Goal: Task Accomplishment & Management: Use online tool/utility

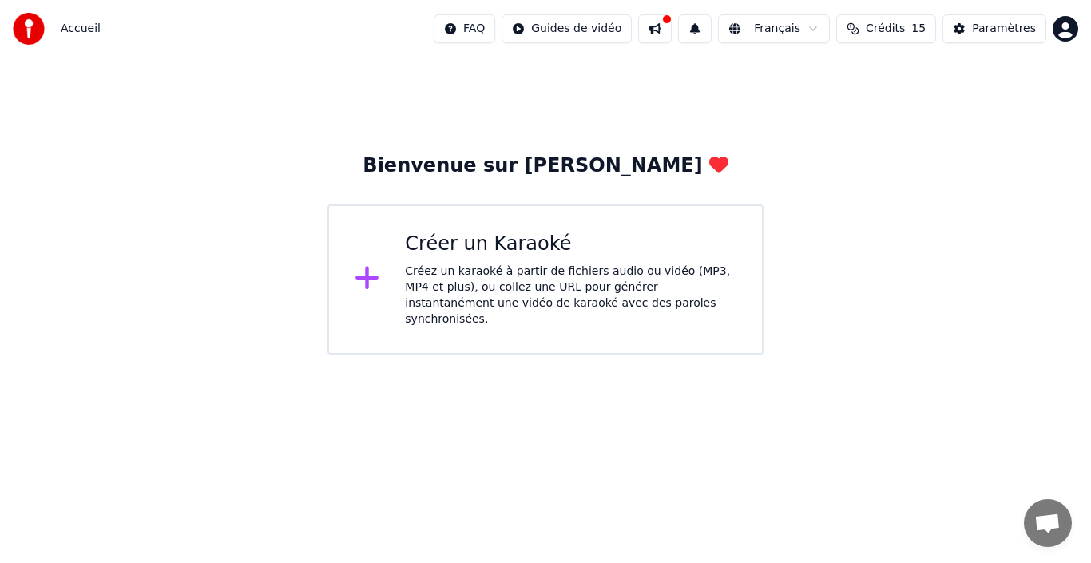
click at [580, 31] on html "Accueil FAQ Guides de vidéo Français Crédits 15 Paramètres Bienvenue sur Youka …" at bounding box center [545, 177] width 1091 height 355
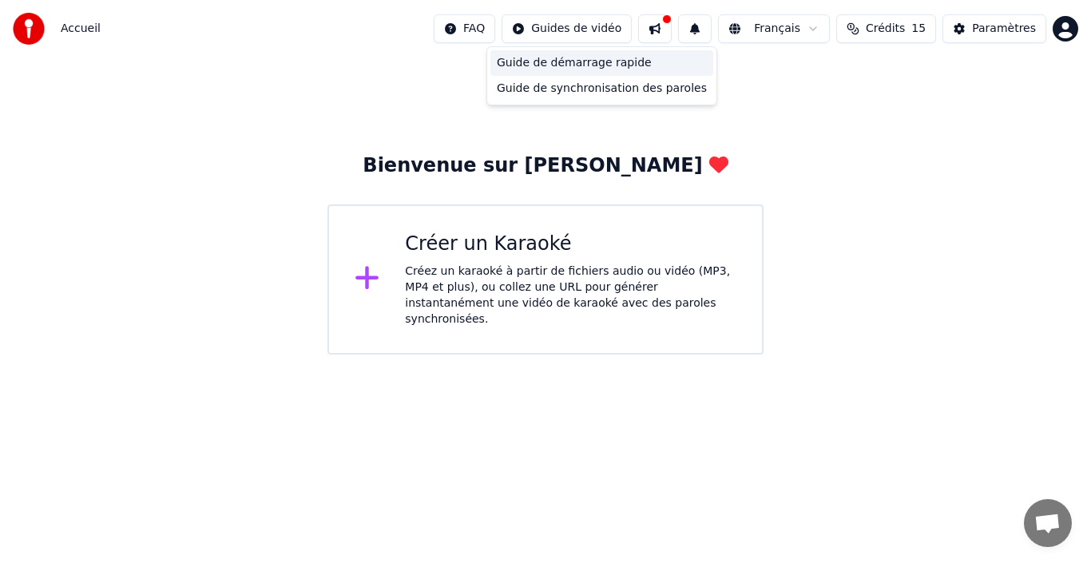
click at [554, 65] on div "Guide de démarrage rapide" at bounding box center [601, 63] width 223 height 26
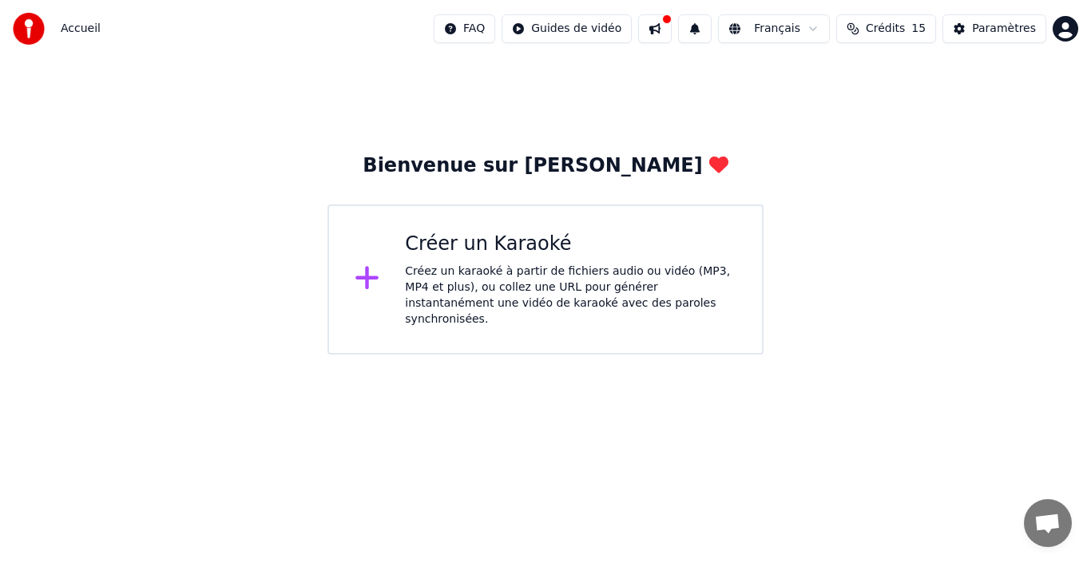
click at [472, 279] on div "Créez un karaoké à partir de fichiers audio ou vidéo (MP3, MP4 et plus), ou col…" at bounding box center [570, 295] width 331 height 64
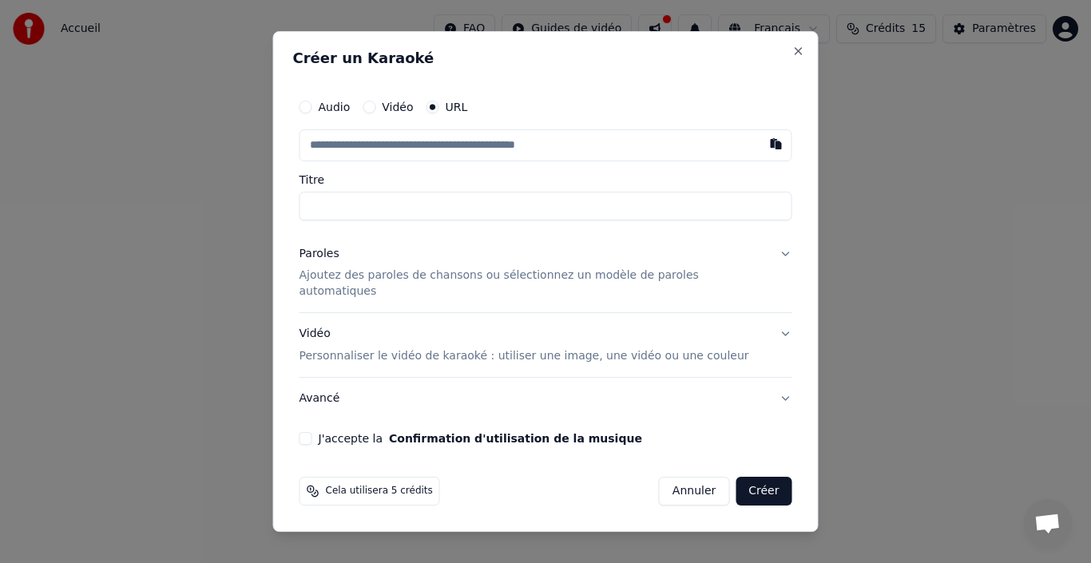
click at [400, 113] on label "Vidéo" at bounding box center [397, 106] width 31 height 11
click at [375, 113] on button "Vidéo" at bounding box center [369, 107] width 13 height 13
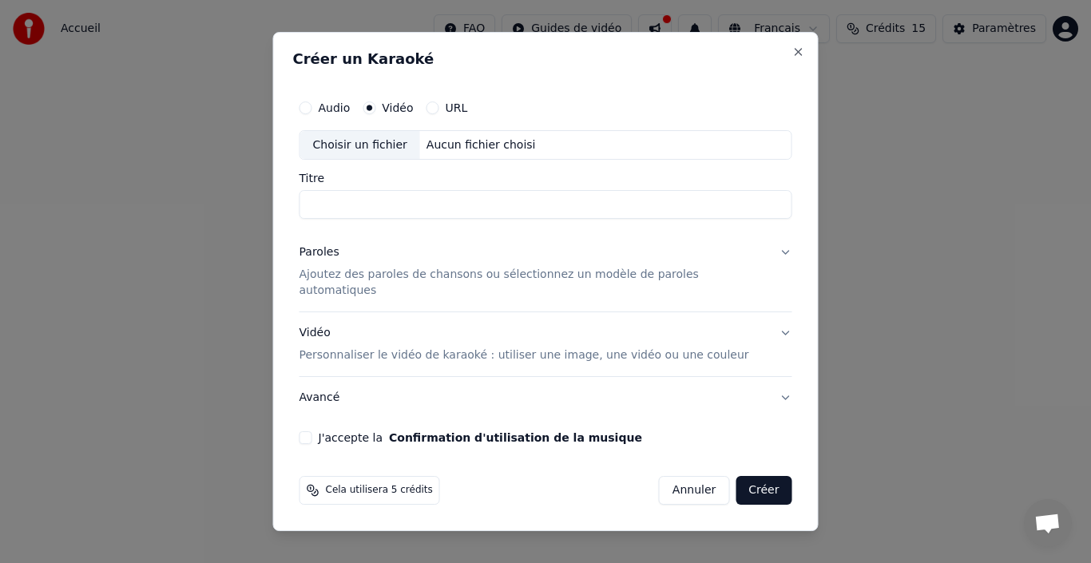
click at [461, 153] on div "Aucun fichier choisi" at bounding box center [481, 145] width 122 height 16
type input "**********"
click at [468, 113] on label "URL" at bounding box center [457, 107] width 22 height 11
click at [439, 114] on button "URL" at bounding box center [432, 107] width 13 height 13
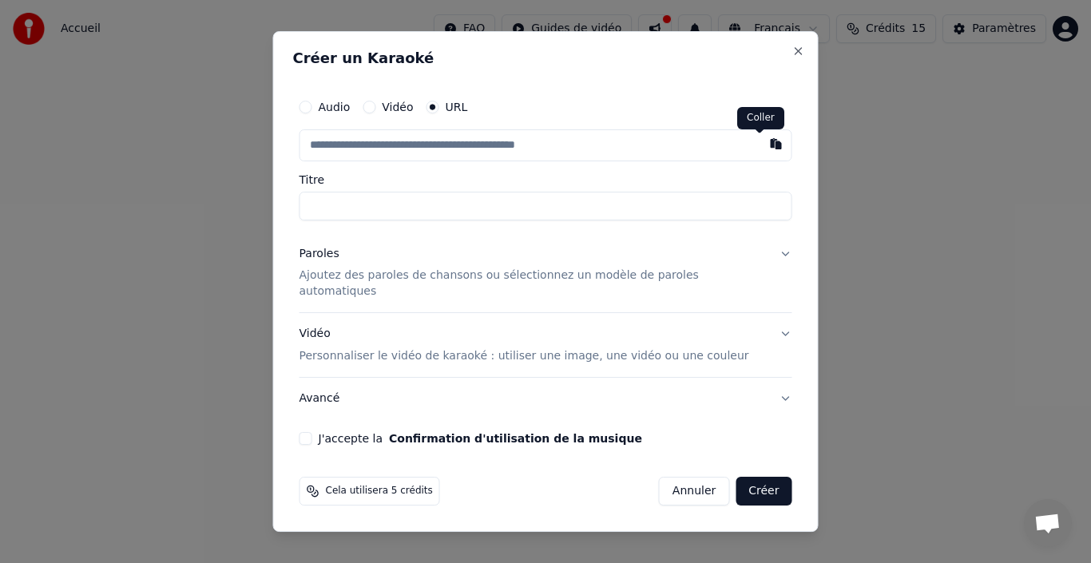
click at [760, 149] on button "button" at bounding box center [776, 143] width 32 height 29
click at [312, 432] on button "J'accepte la Confirmation d'utilisation de la musique" at bounding box center [305, 438] width 13 height 13
click at [760, 150] on button "button" at bounding box center [776, 143] width 32 height 29
click at [375, 113] on button "Vidéo" at bounding box center [369, 107] width 13 height 13
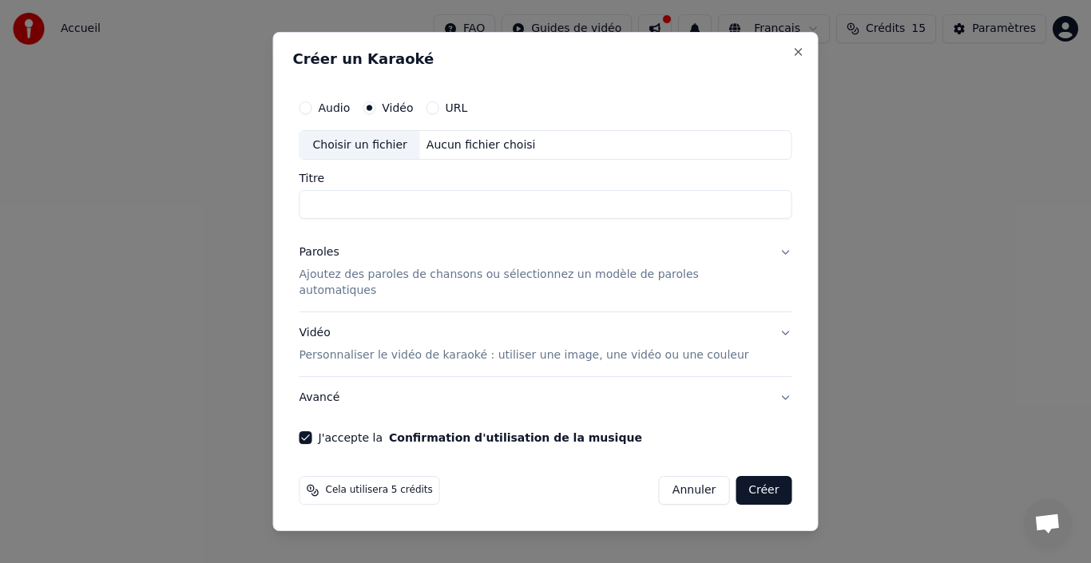
click at [473, 153] on div "Aucun fichier choisi" at bounding box center [481, 145] width 122 height 16
type input "**********"
click at [339, 261] on div "Paroles" at bounding box center [319, 253] width 40 height 16
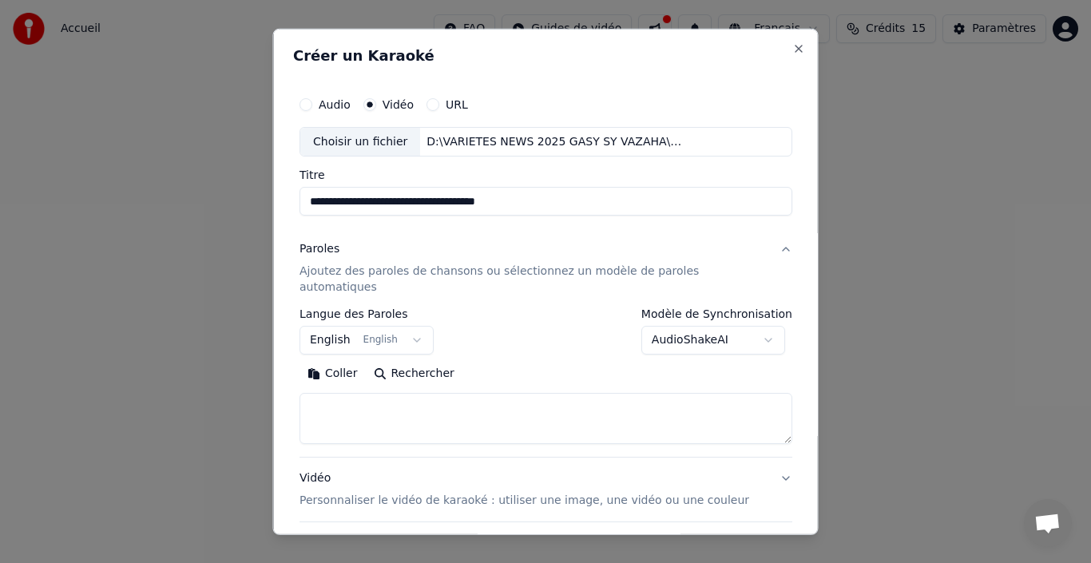
click at [335, 326] on button "English English" at bounding box center [366, 340] width 134 height 29
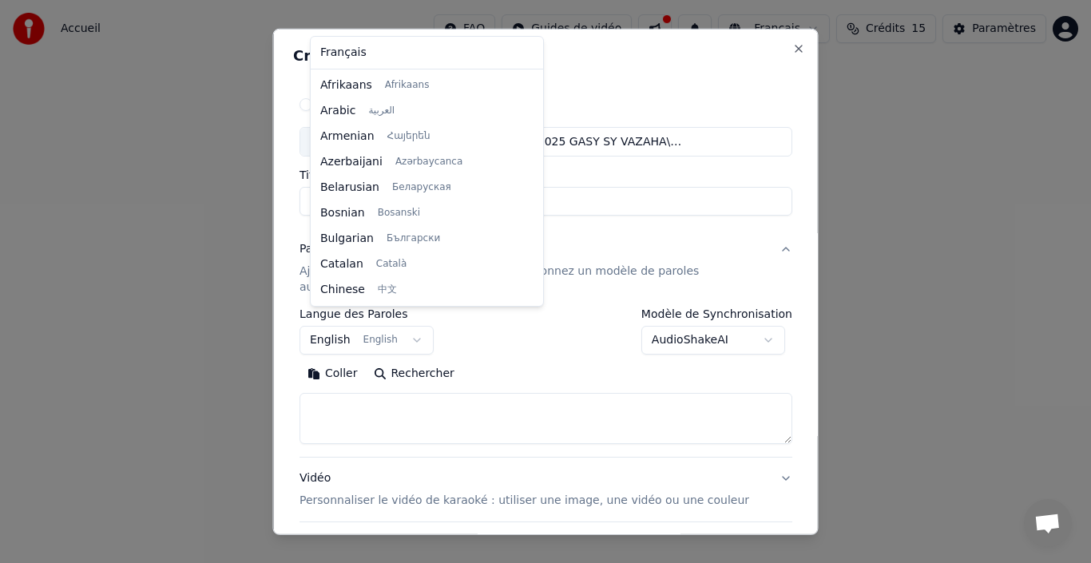
scroll to position [128, 0]
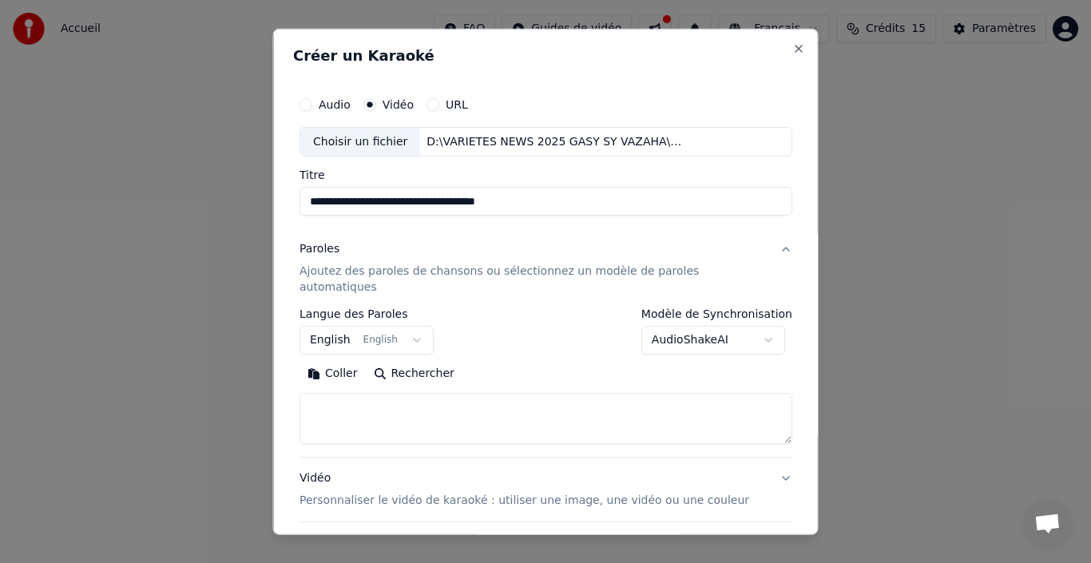
click at [419, 323] on body "**********" at bounding box center [545, 177] width 1091 height 355
click at [417, 326] on button "English English" at bounding box center [366, 340] width 134 height 29
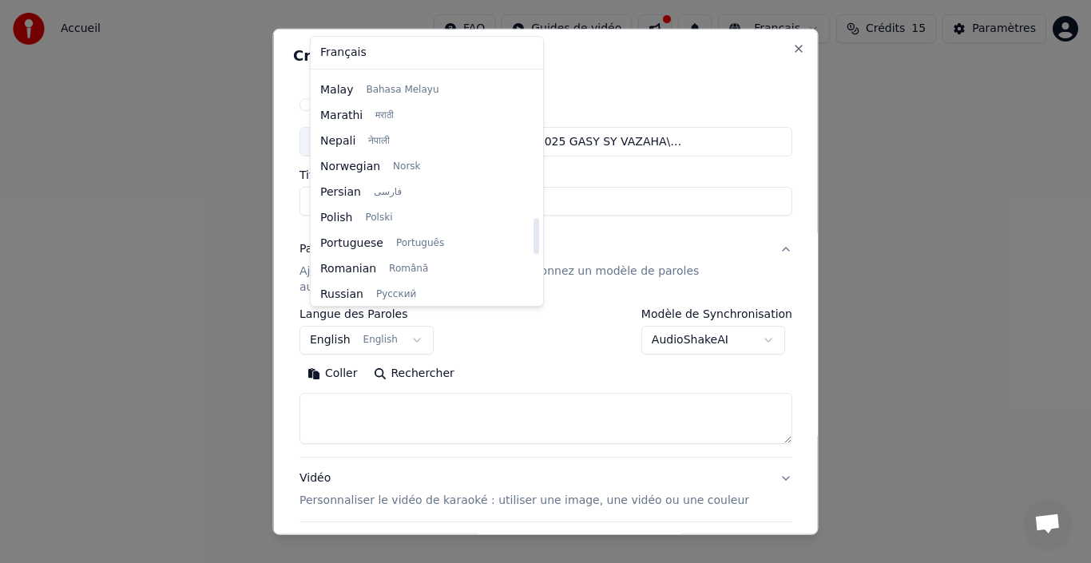
scroll to position [926, 0]
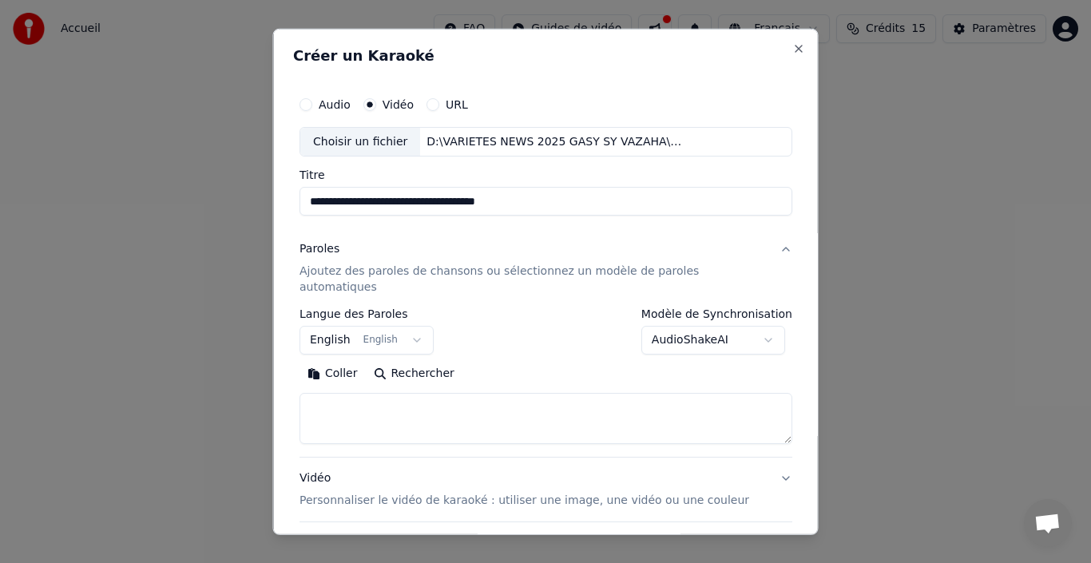
click at [541, 353] on body "**********" at bounding box center [545, 177] width 1091 height 355
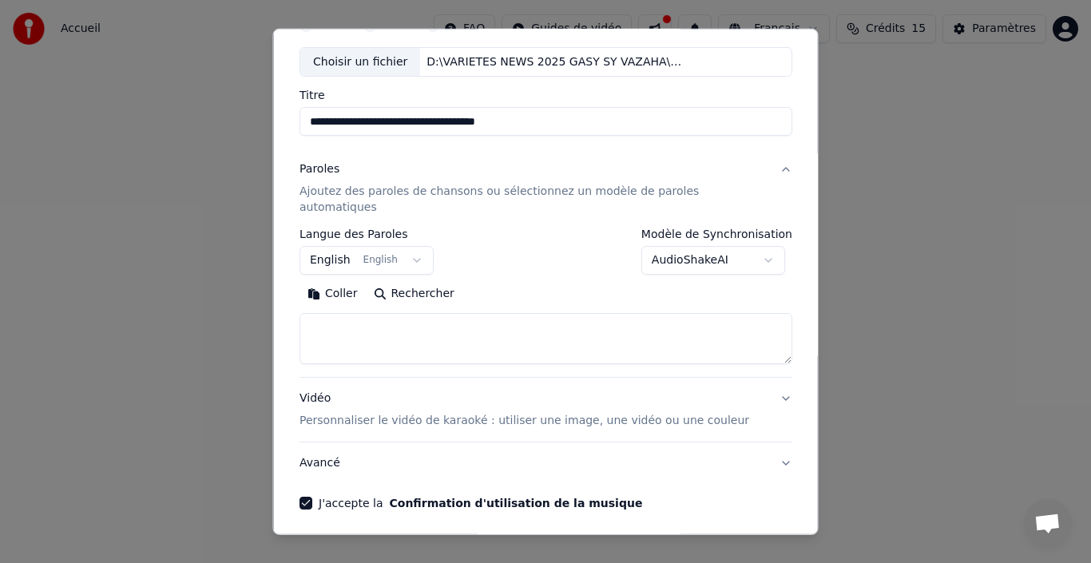
click at [393, 413] on p "Personnaliser le vidéo de karaoké : utiliser une image, une vidéo ou une couleur" at bounding box center [524, 421] width 450 height 16
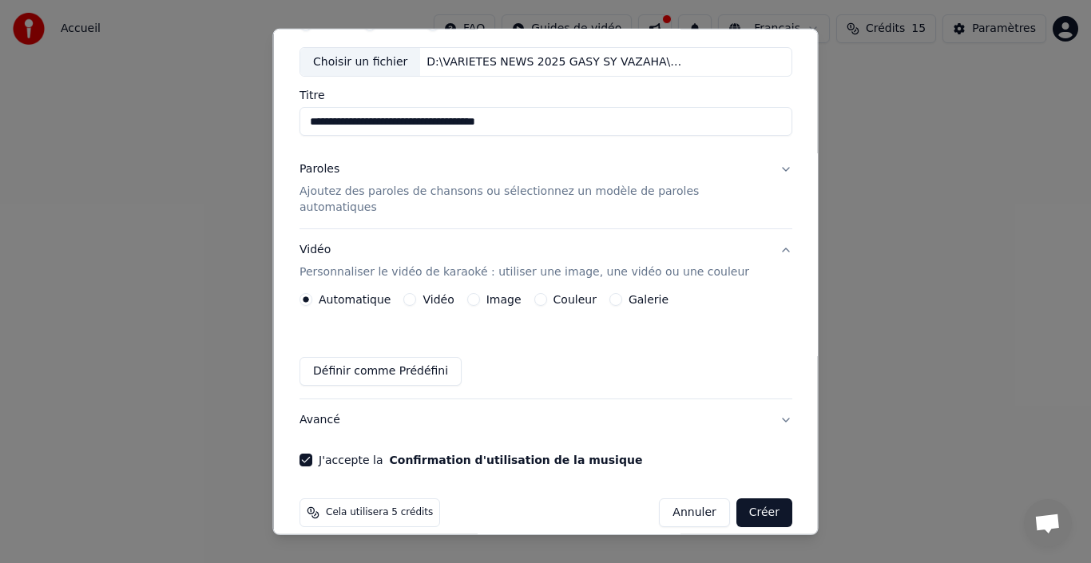
click at [342, 294] on label "Automatique" at bounding box center [355, 299] width 72 height 11
click at [312, 293] on button "Automatique" at bounding box center [305, 299] width 13 height 13
click at [308, 297] on circle "button" at bounding box center [306, 300] width 6 height 6
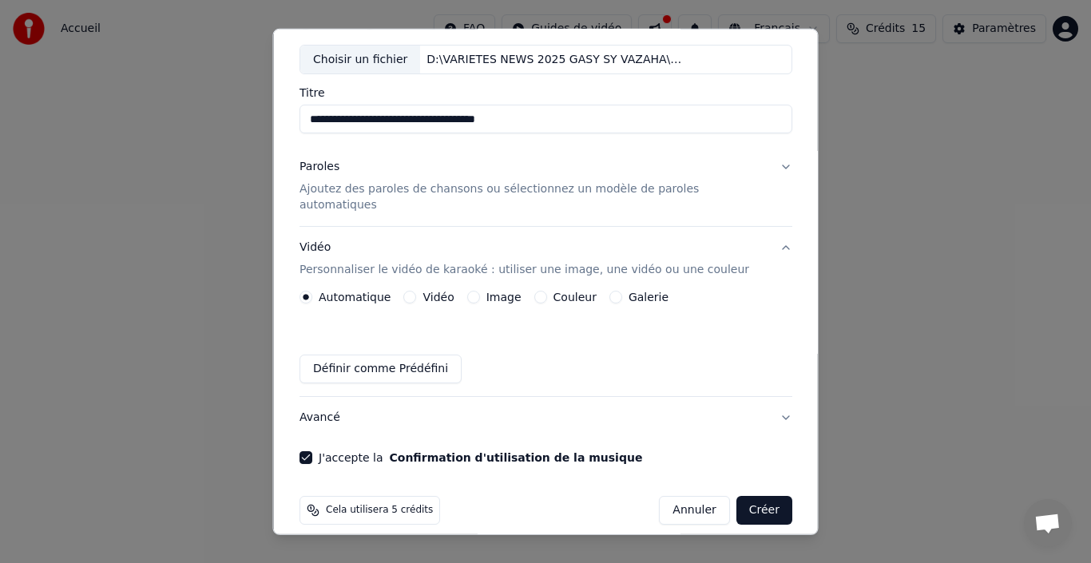
click at [742, 498] on button "Créer" at bounding box center [763, 510] width 56 height 29
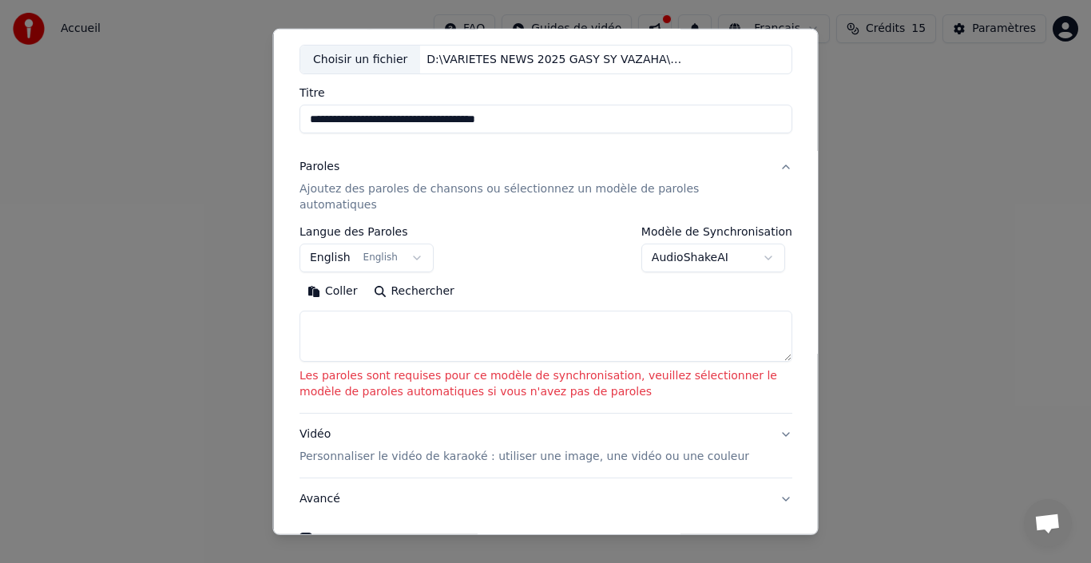
click at [409, 279] on button "Rechercher" at bounding box center [413, 292] width 97 height 26
click at [406, 244] on button "English English" at bounding box center [366, 258] width 134 height 29
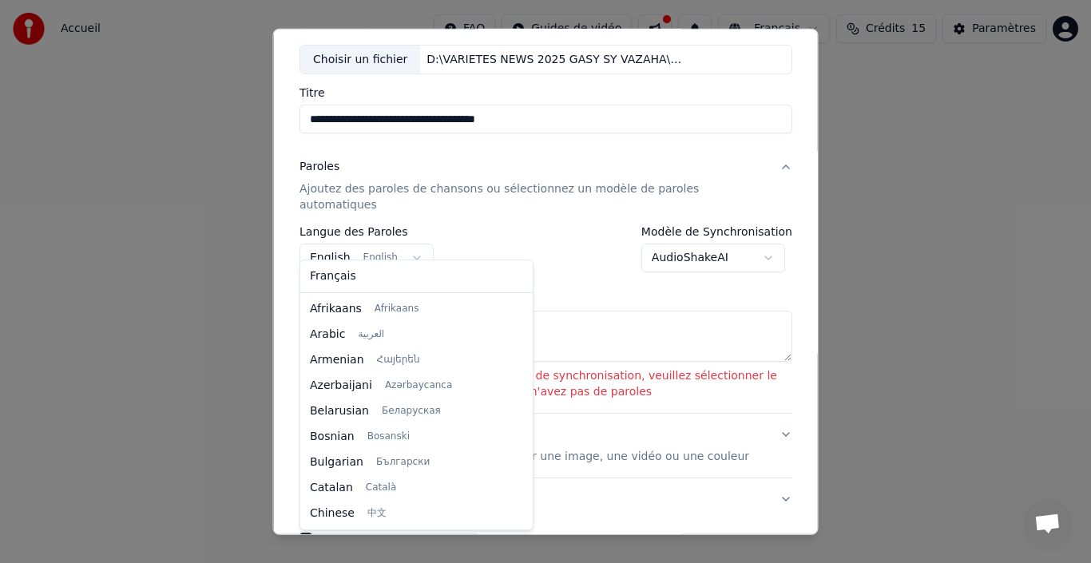
scroll to position [128, 0]
click at [760, 241] on div at bounding box center [545, 281] width 1091 height 563
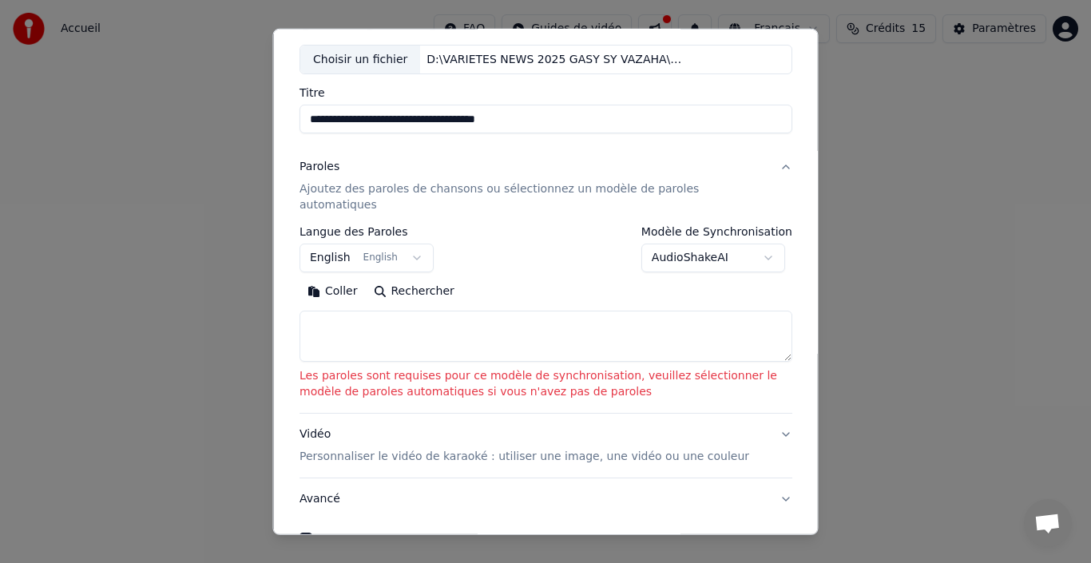
click at [760, 241] on body "**********" at bounding box center [545, 177] width 1091 height 355
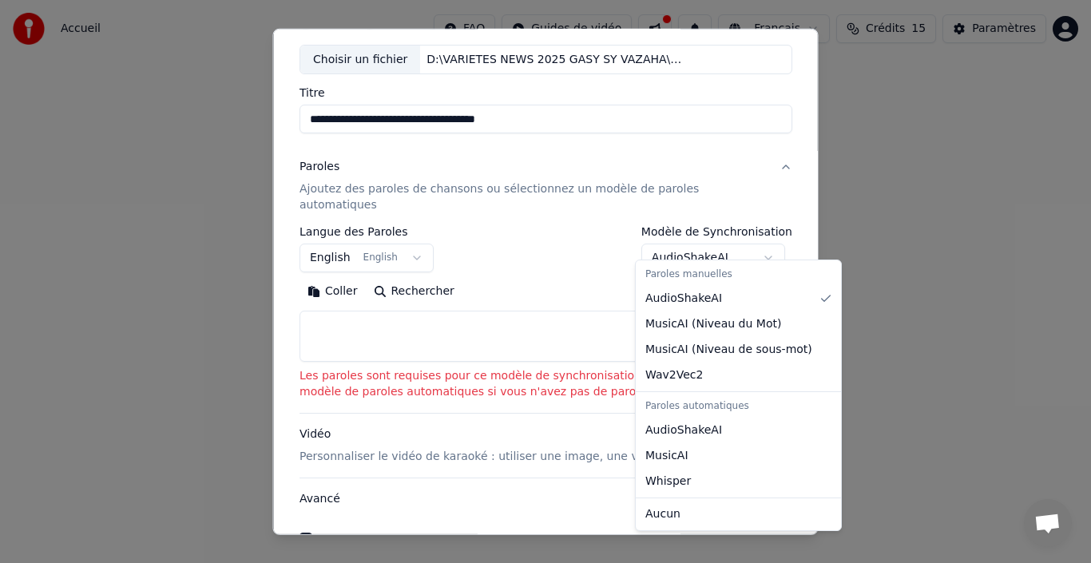
select select "****"
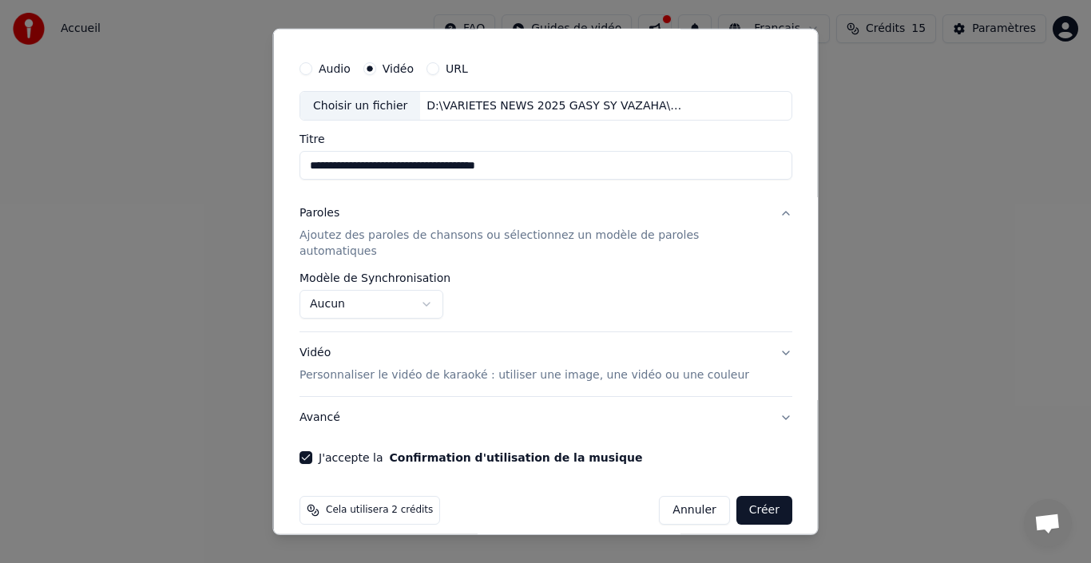
click at [741, 496] on button "Créer" at bounding box center [763, 510] width 56 height 29
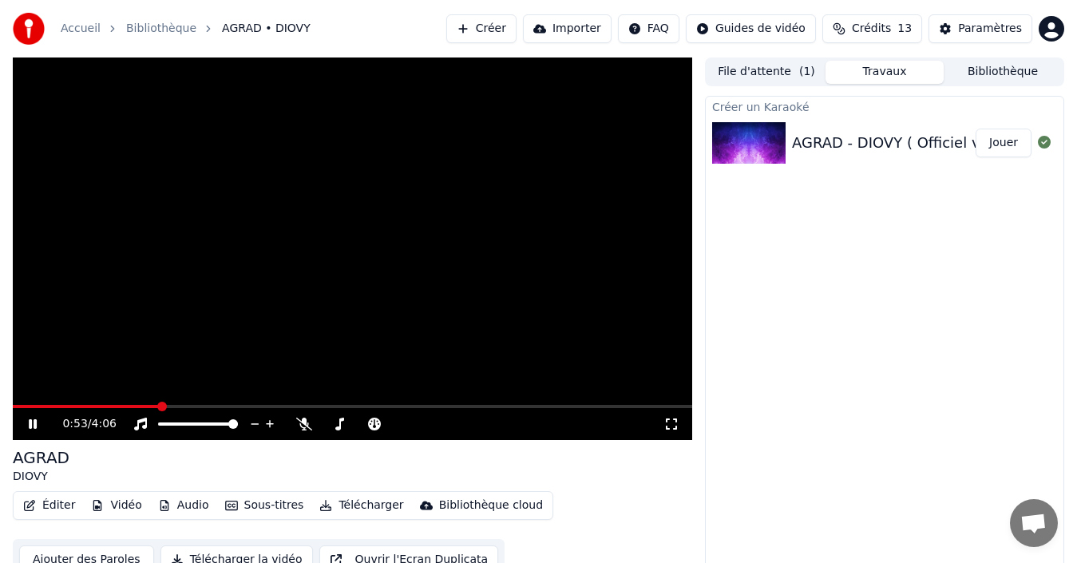
click at [35, 506] on icon "button" at bounding box center [29, 505] width 13 height 11
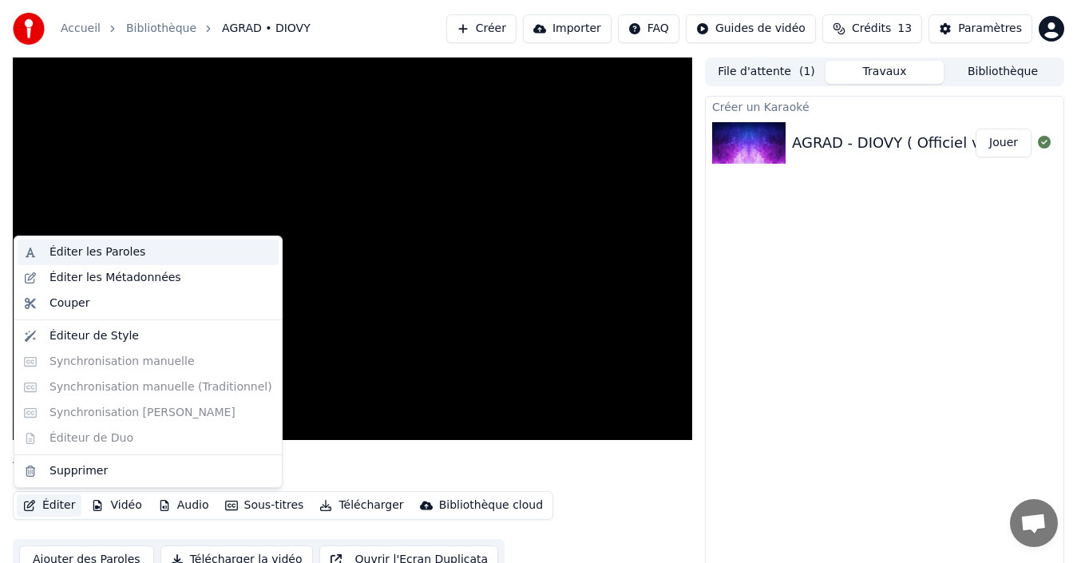
click at [97, 254] on div "Éditer les Paroles" at bounding box center [98, 252] width 96 height 16
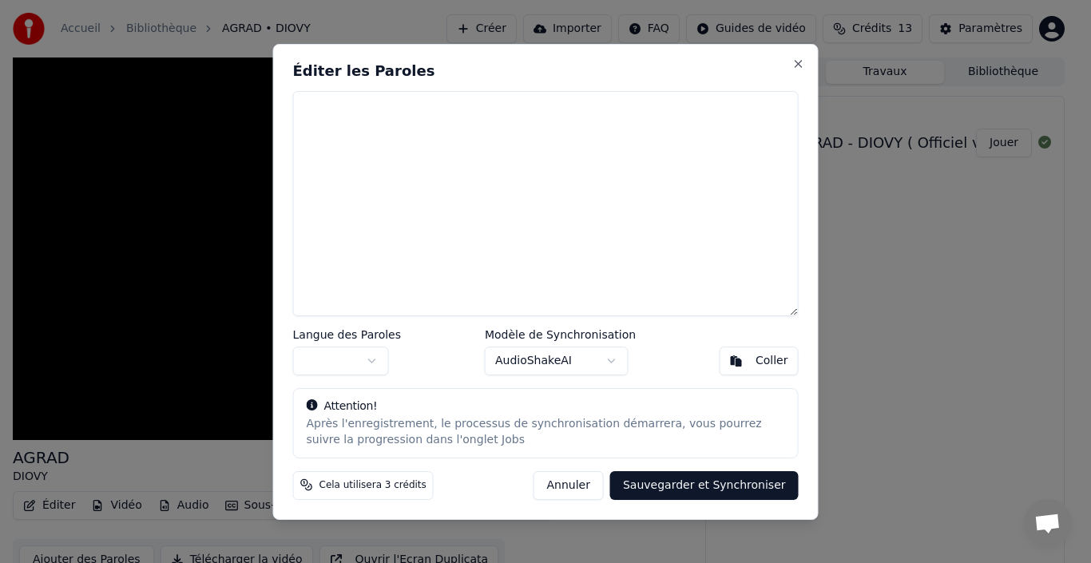
click at [371, 359] on button "button" at bounding box center [341, 361] width 96 height 29
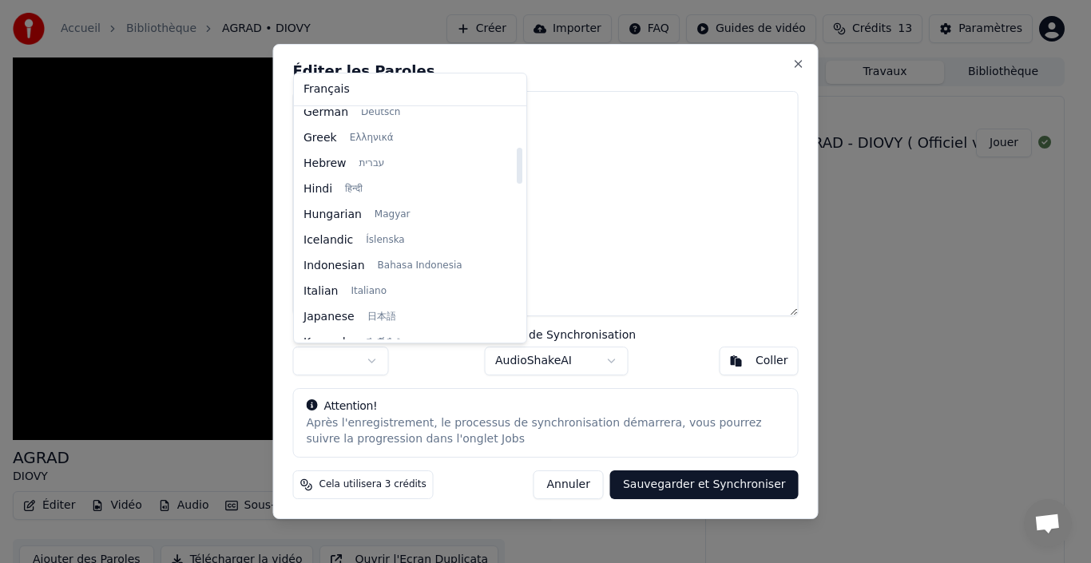
scroll to position [240, 0]
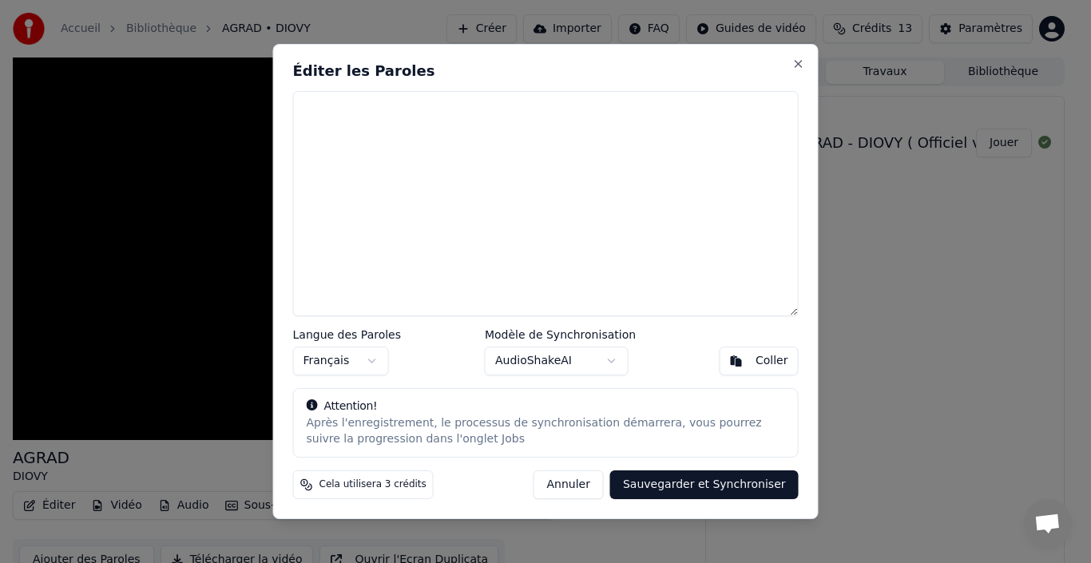
click at [371, 362] on button "Français" at bounding box center [341, 361] width 96 height 29
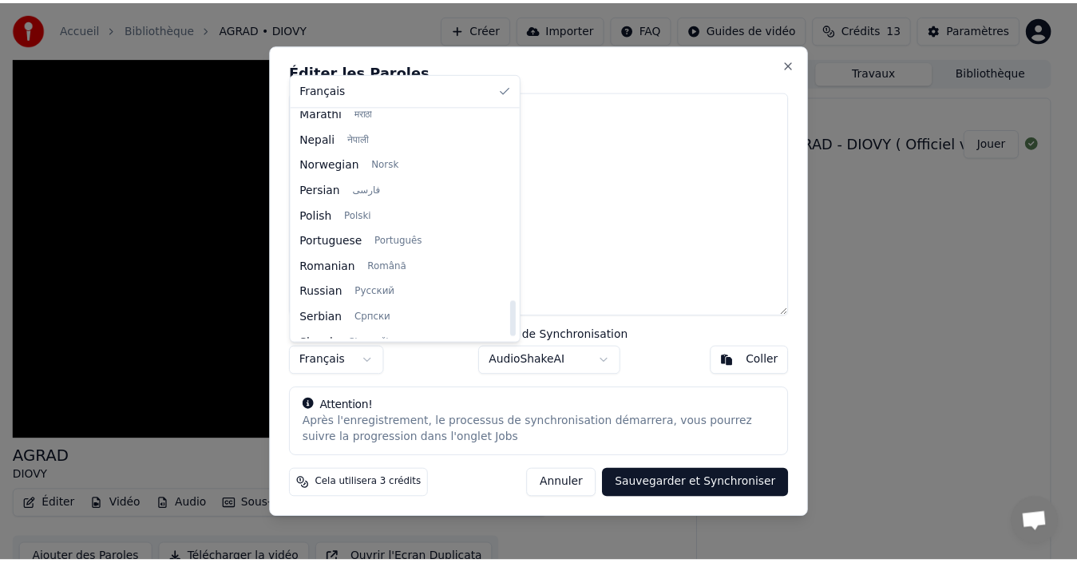
scroll to position [1226, 0]
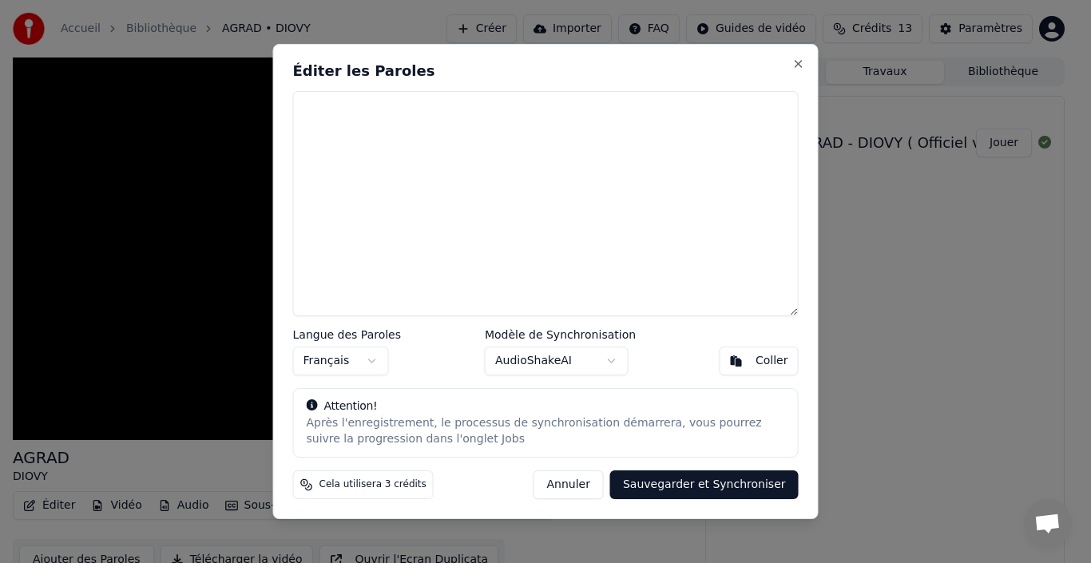
click at [613, 358] on body "Accueil Bibliothèque AGRAD • DIOVY Créer Importer FAQ Guides de vidéo Crédits 1…" at bounding box center [538, 281] width 1077 height 563
click at [610, 362] on body "Accueil Bibliothèque AGRAD • DIOVY Créer Importer FAQ Guides de vidéo Crédits 1…" at bounding box center [538, 281] width 1077 height 563
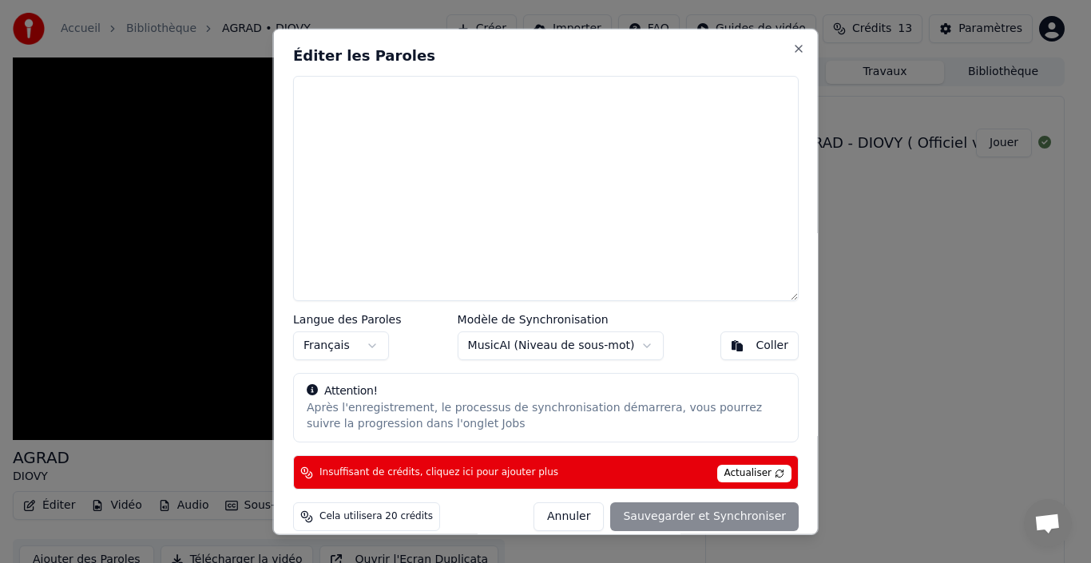
click at [750, 475] on span "Actualiser" at bounding box center [753, 474] width 75 height 18
click at [723, 348] on button "Coller" at bounding box center [758, 345] width 79 height 29
click at [725, 348] on button "Coller" at bounding box center [758, 345] width 79 height 29
click at [573, 515] on button "Annuler" at bounding box center [568, 516] width 70 height 29
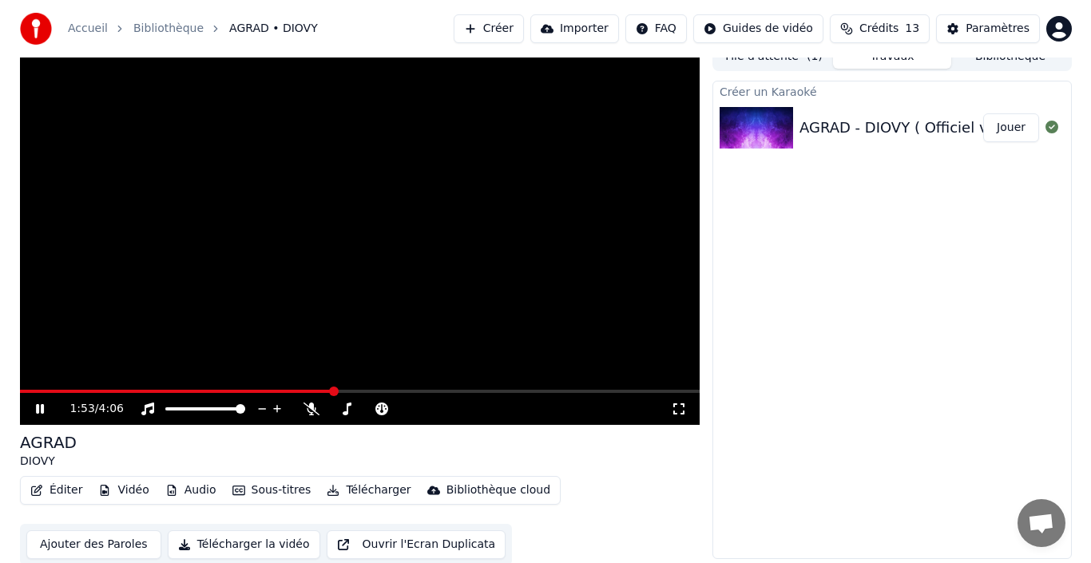
scroll to position [18, 0]
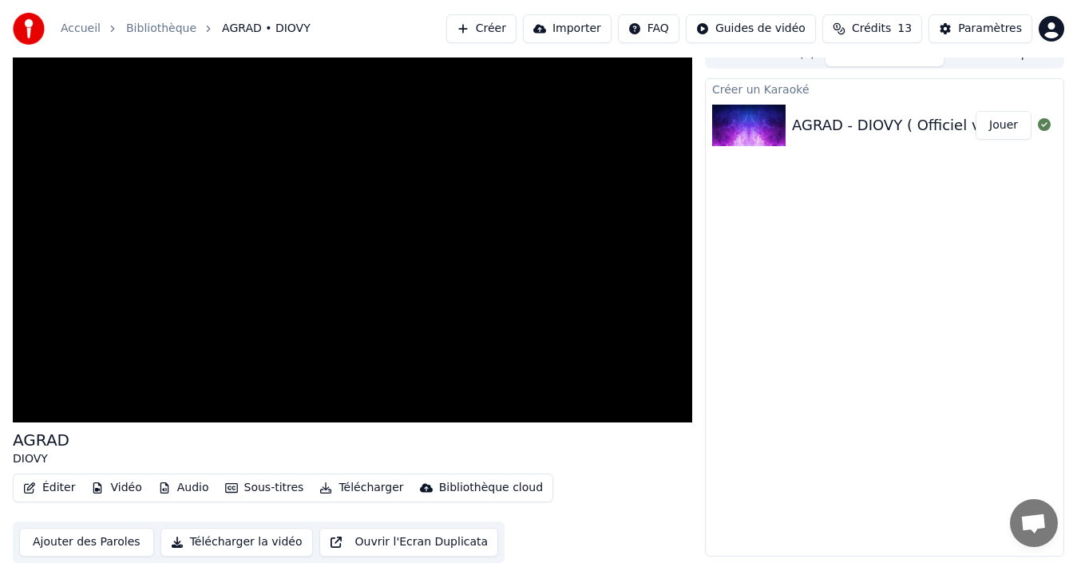
click at [106, 488] on button "Vidéo" at bounding box center [116, 488] width 63 height 22
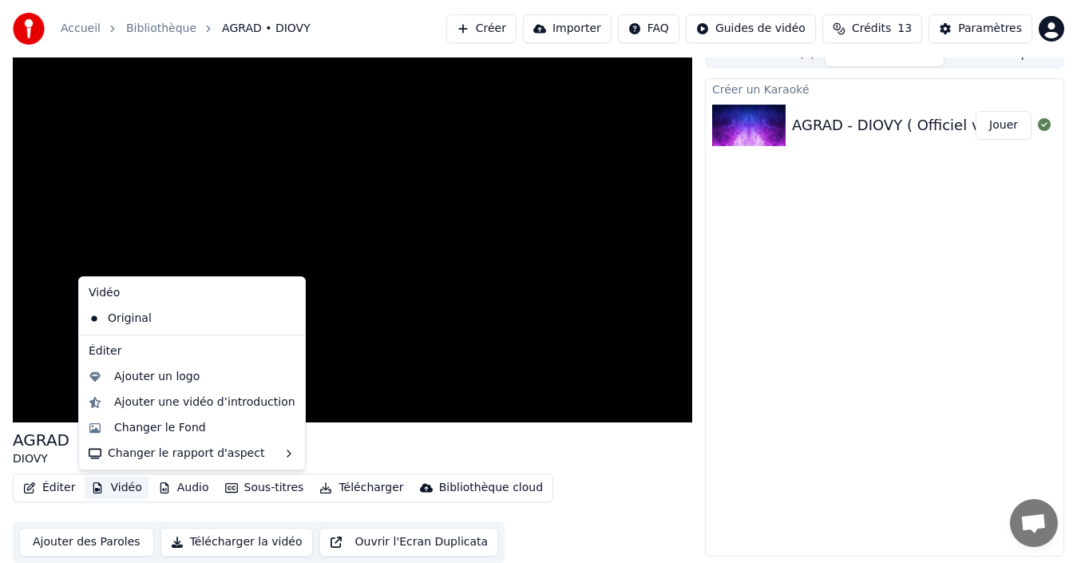
click at [108, 486] on button "Vidéo" at bounding box center [116, 488] width 63 height 22
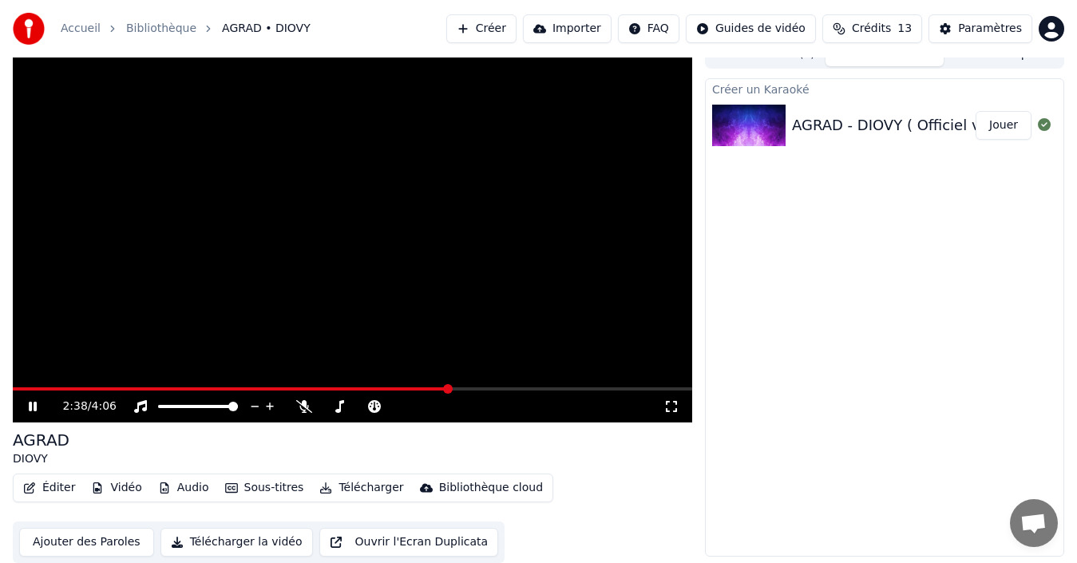
click at [73, 542] on button "Ajouter des Paroles" at bounding box center [86, 542] width 135 height 29
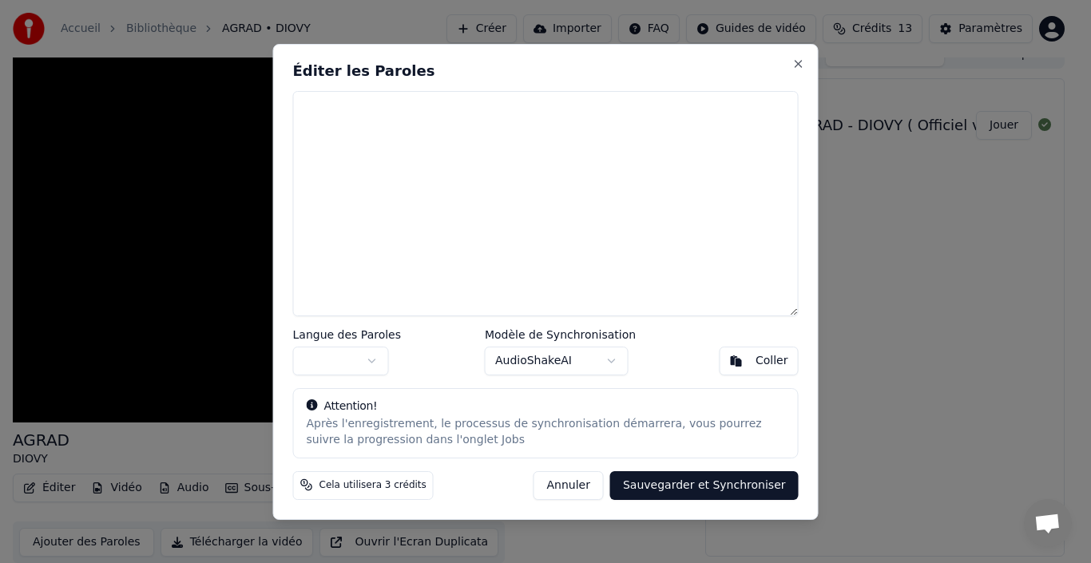
click at [370, 362] on button "button" at bounding box center [341, 361] width 96 height 29
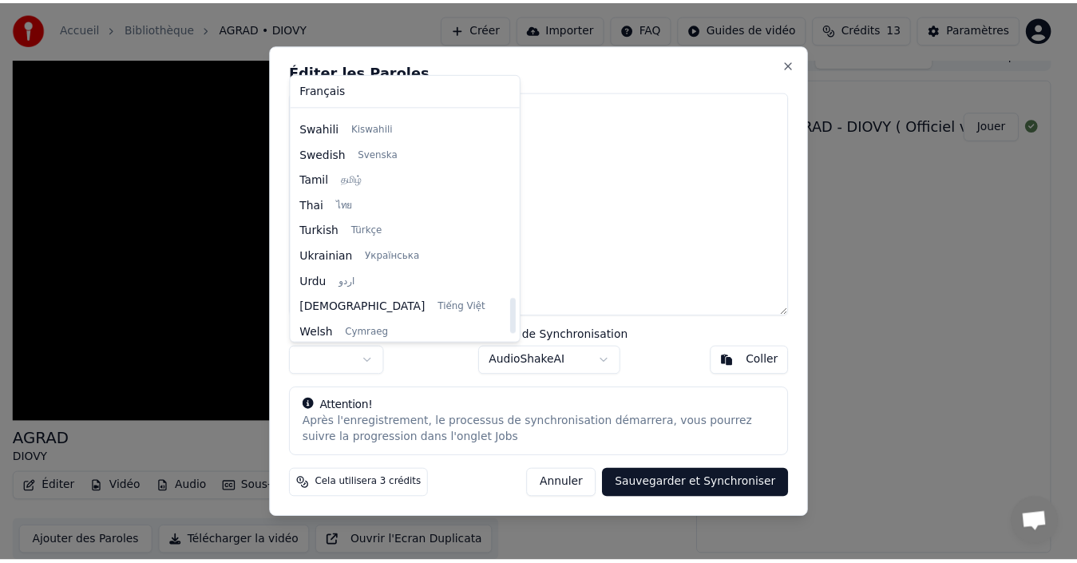
scroll to position [1226, 0]
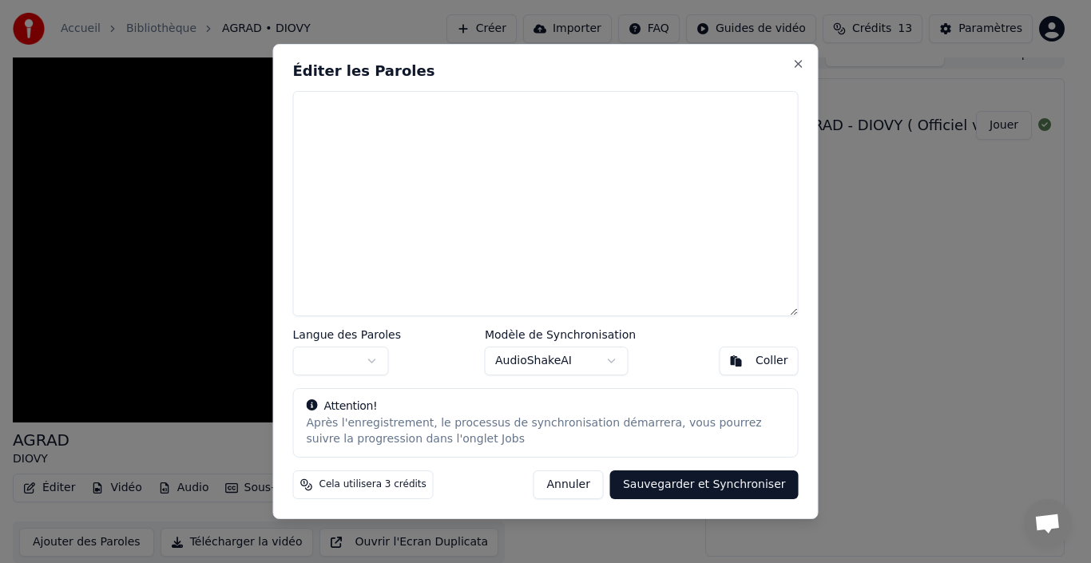
click at [794, 65] on body "Accueil Bibliothèque AGRAD • DIOVY Créer Importer FAQ Guides de vidéo Crédits 1…" at bounding box center [538, 263] width 1077 height 563
click at [800, 64] on button "Close" at bounding box center [798, 63] width 13 height 13
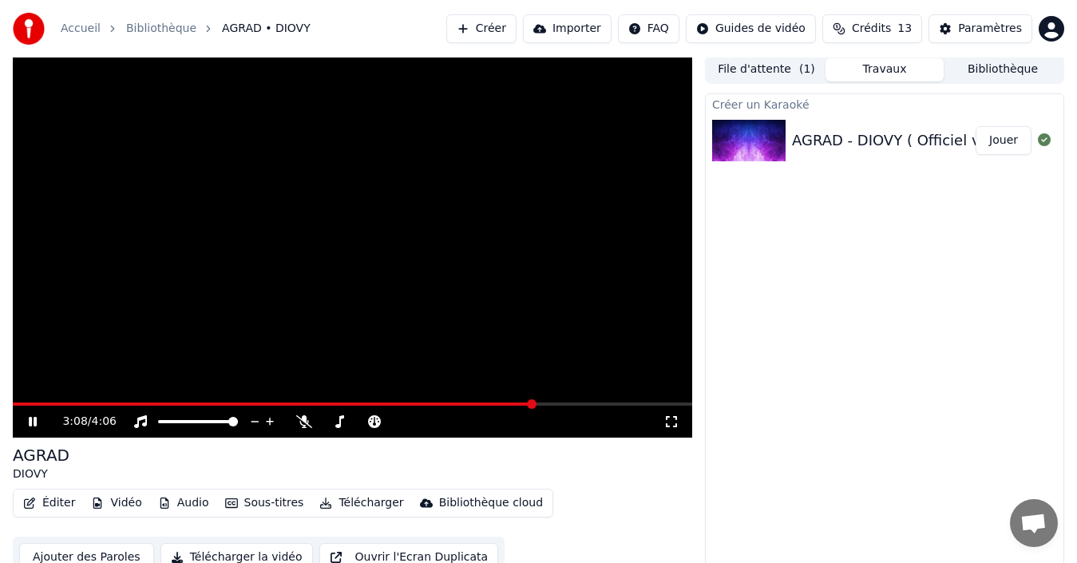
scroll to position [0, 0]
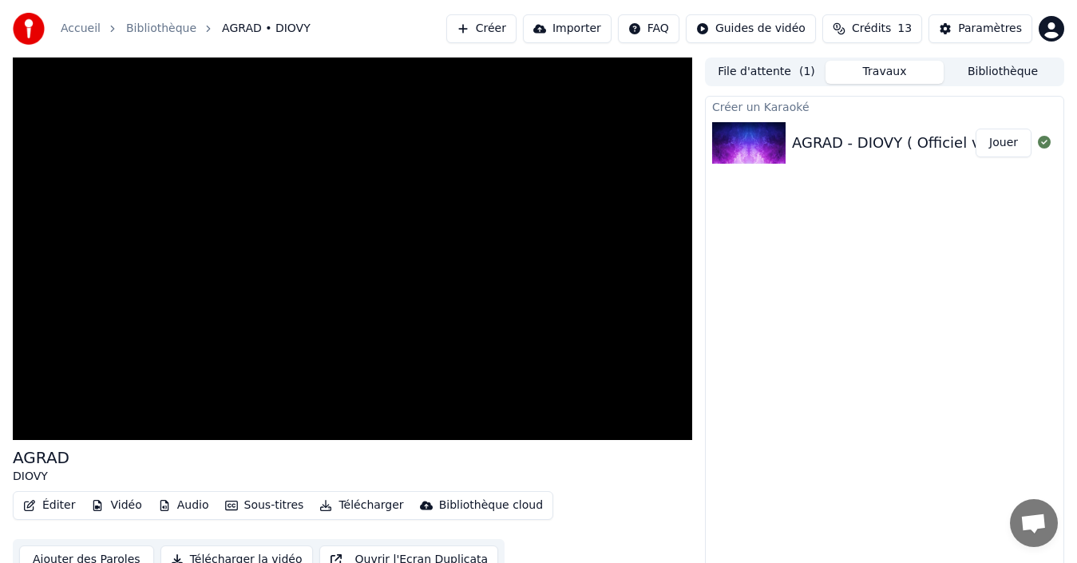
click at [882, 75] on button "Travaux" at bounding box center [885, 72] width 118 height 23
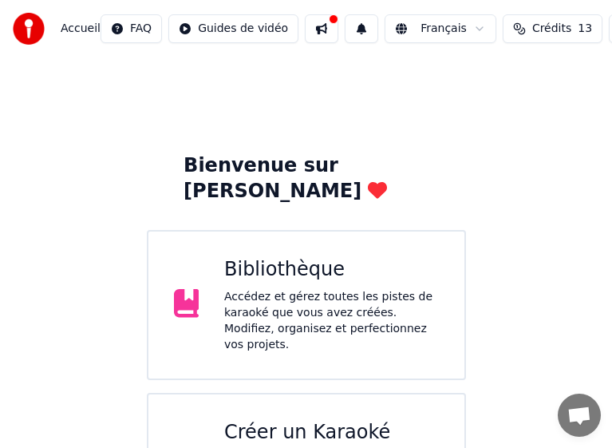
click at [281, 289] on div "Accédez et gérez toutes les pistes de karaoké que vous avez créées. Modifiez, o…" at bounding box center [331, 321] width 215 height 64
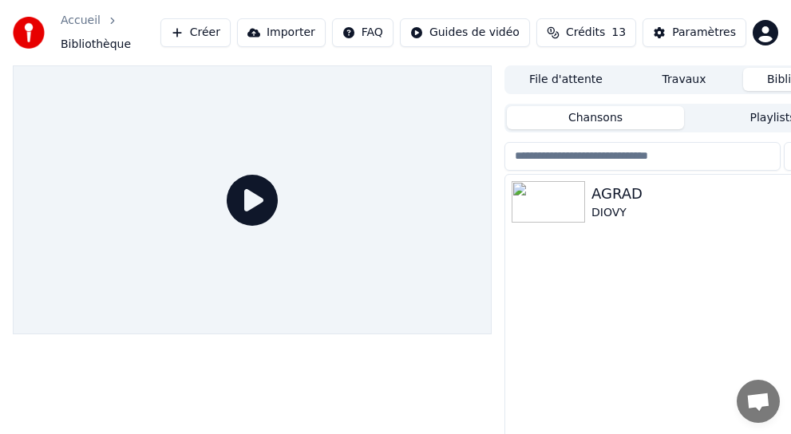
click at [131, 37] on span "Bibliothèque" at bounding box center [96, 45] width 70 height 16
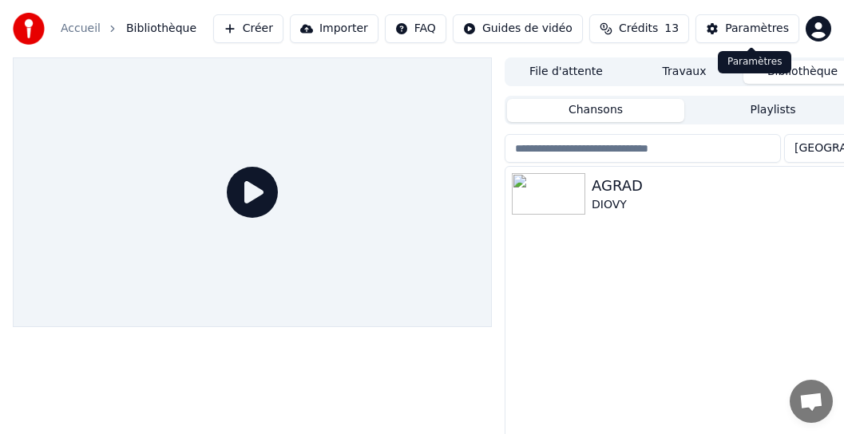
click at [731, 30] on button "Paramètres" at bounding box center [747, 28] width 104 height 29
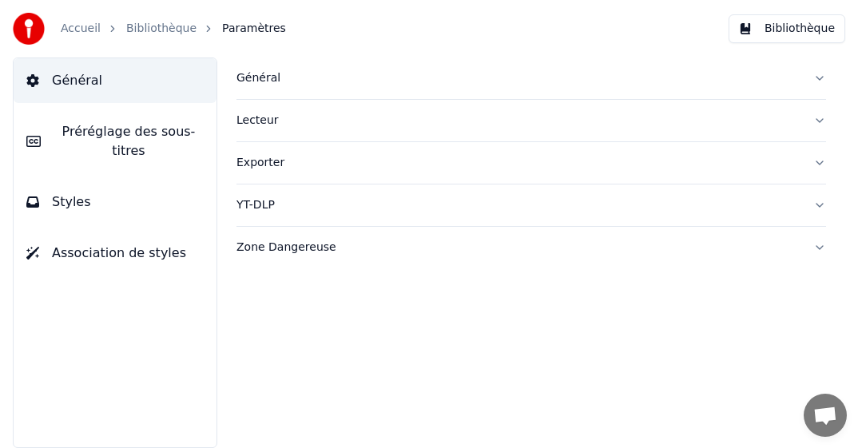
click at [820, 121] on button "Lecteur" at bounding box center [530, 121] width 589 height 42
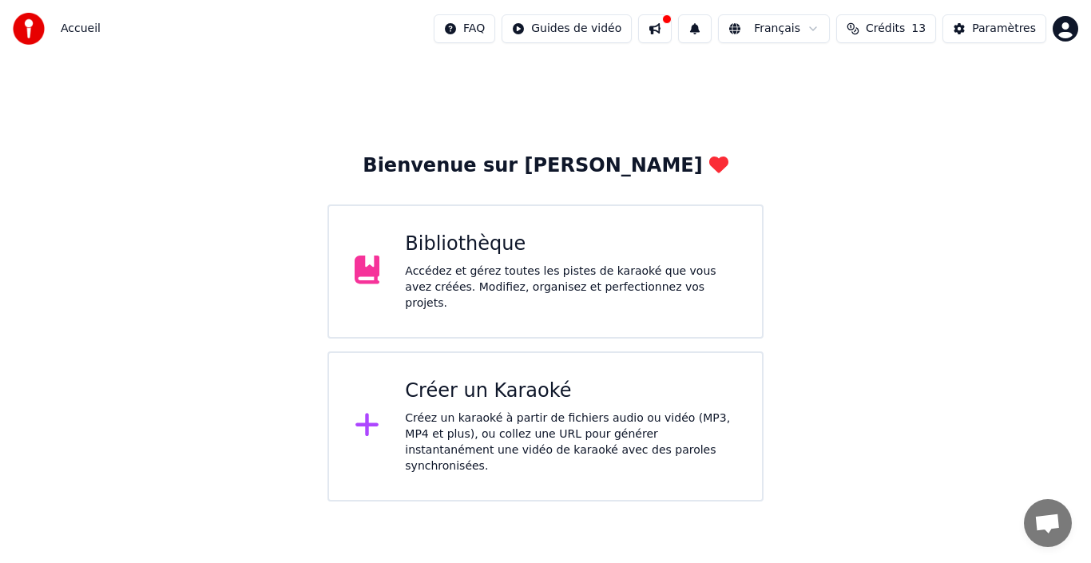
click at [583, 31] on html "Accueil FAQ Guides de vidéo Français Crédits 13 Paramètres Bienvenue sur Youka …" at bounding box center [545, 250] width 1091 height 501
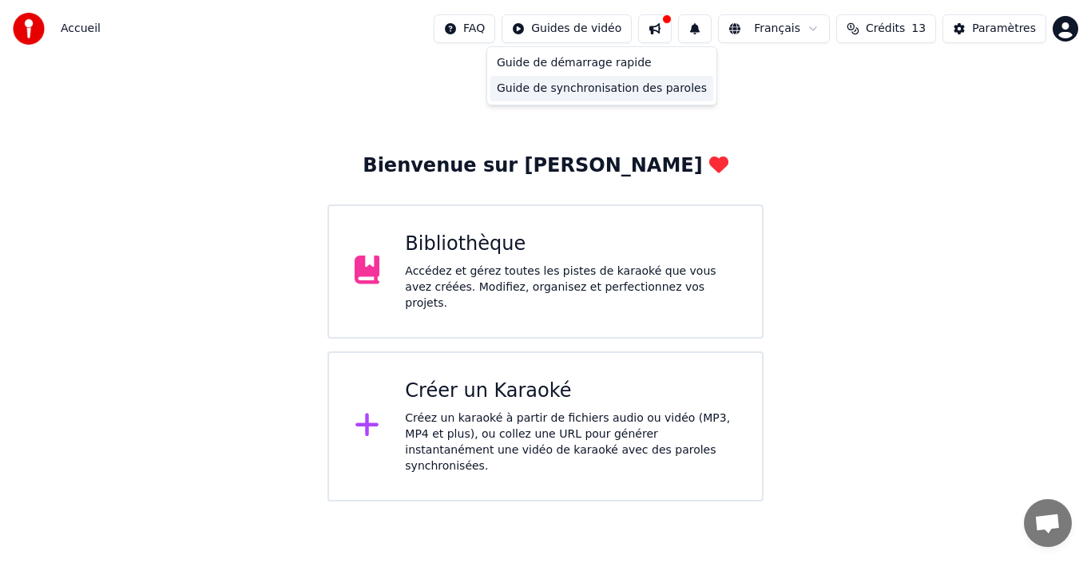
click at [578, 94] on div "Guide de synchronisation des paroles" at bounding box center [601, 89] width 223 height 26
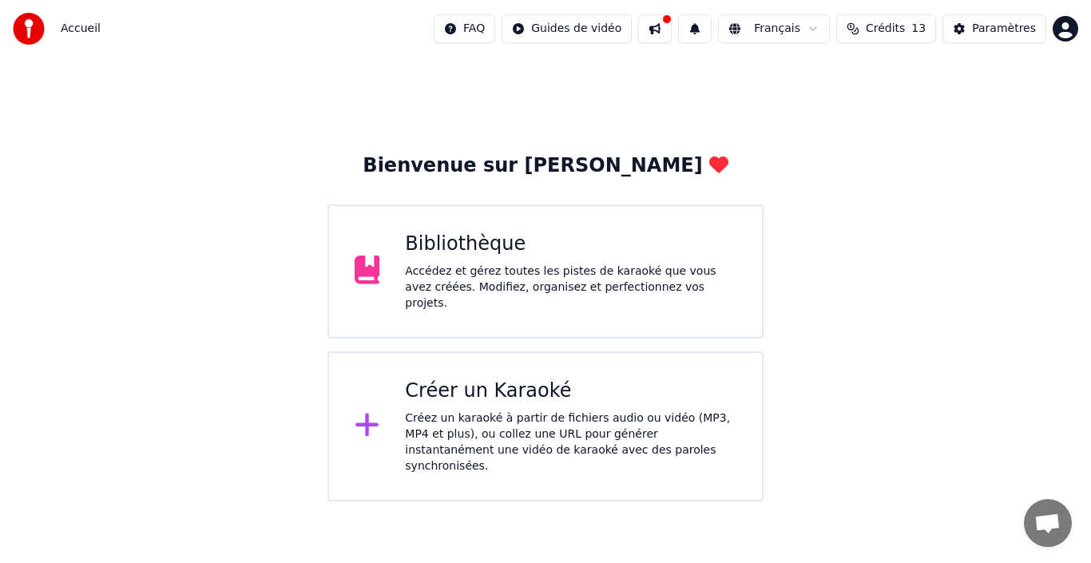
click at [825, 29] on html "Accueil FAQ Guides de vidéo Français Crédits 13 Paramètres Bienvenue sur Youka …" at bounding box center [545, 250] width 1091 height 501
click at [672, 26] on button at bounding box center [655, 28] width 34 height 29
click at [671, 32] on button at bounding box center [655, 28] width 34 height 29
click at [1067, 33] on html "Accueil FAQ Guides de vidéo Français Crédits 13 Paramètres Bienvenue sur Youka …" at bounding box center [545, 250] width 1091 height 501
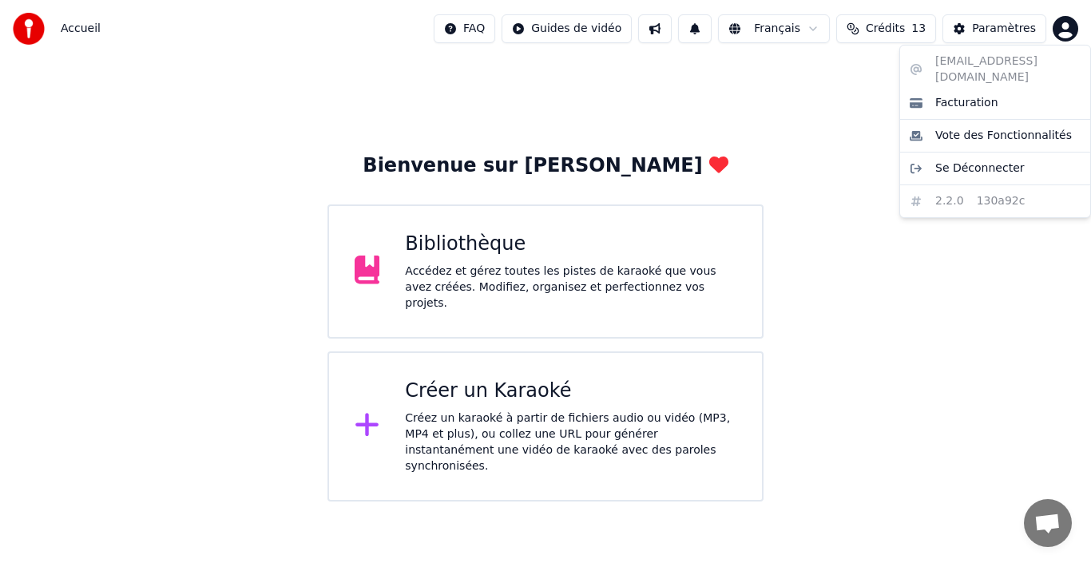
click at [826, 157] on html "Accueil FAQ Guides de vidéo Français Crédits 13 Paramètres Bienvenue sur Youka …" at bounding box center [545, 250] width 1091 height 501
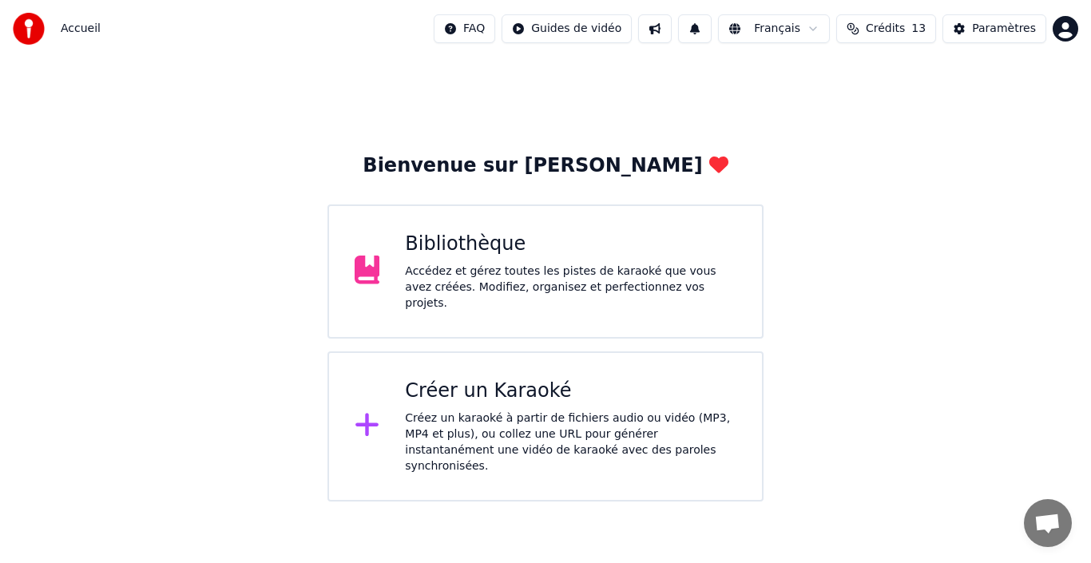
click at [485, 275] on div "Accédez et gérez toutes les pistes de karaoké que vous avez créées. Modifiez, o…" at bounding box center [570, 287] width 331 height 48
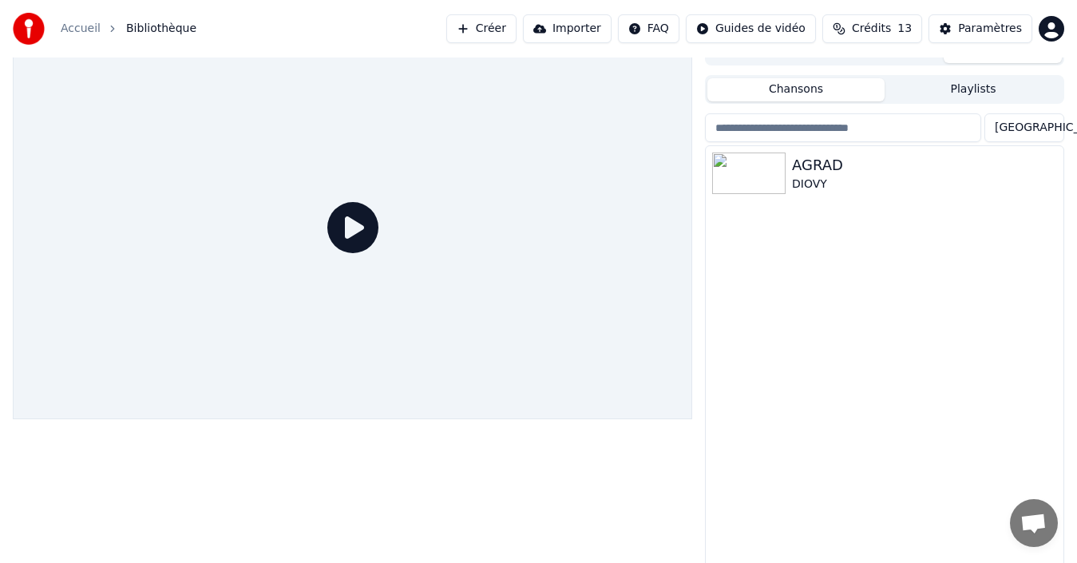
scroll to position [26, 0]
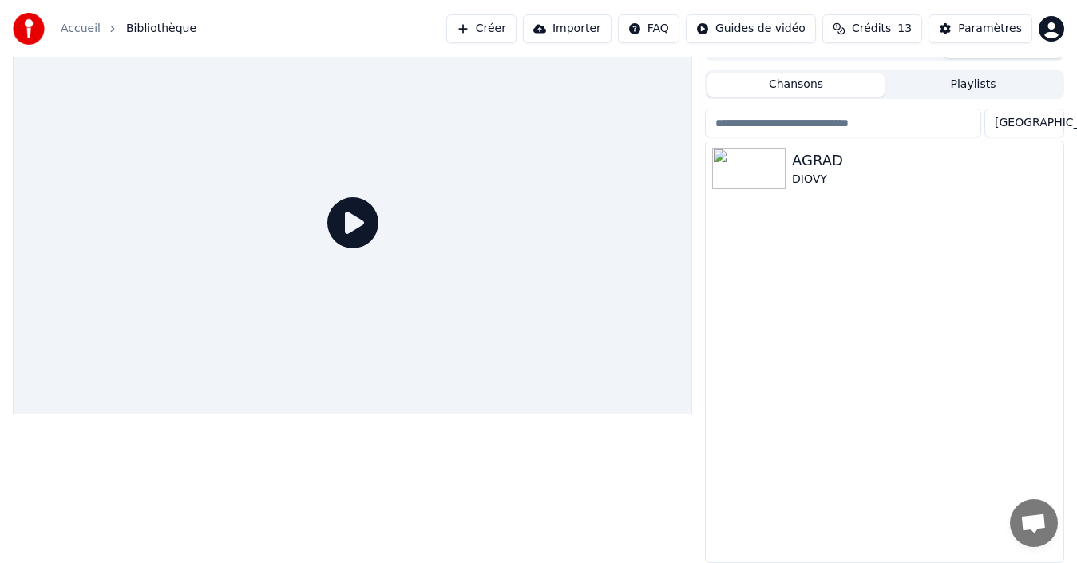
click at [343, 223] on icon at bounding box center [352, 222] width 51 height 51
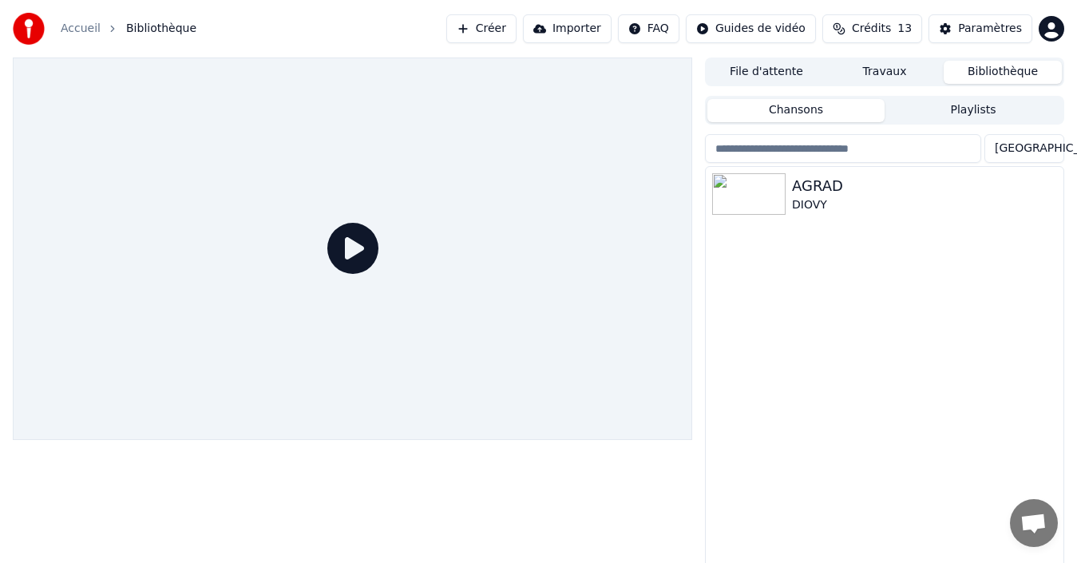
click at [344, 248] on icon at bounding box center [352, 248] width 51 height 51
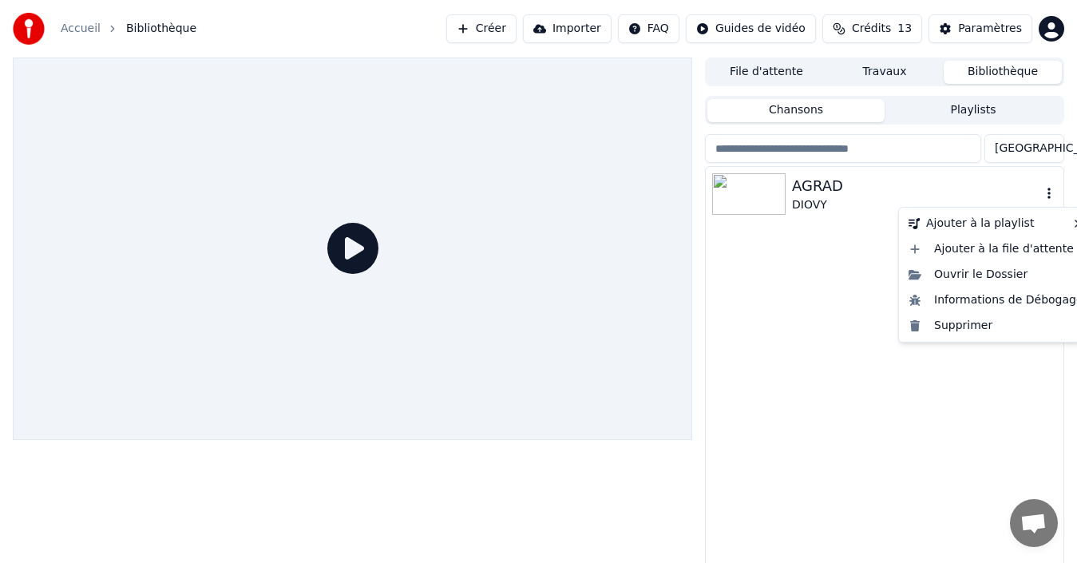
click at [1051, 196] on icon "button" at bounding box center [1049, 193] width 16 height 13
click at [929, 322] on div "Supprimer" at bounding box center [996, 326] width 188 height 26
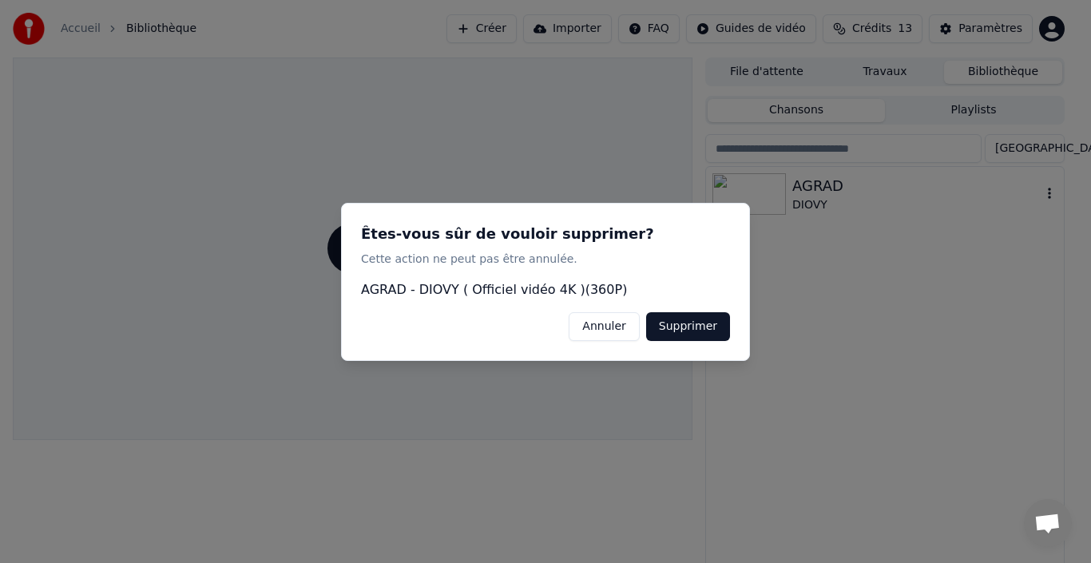
click at [711, 325] on button "Supprimer" at bounding box center [688, 325] width 84 height 29
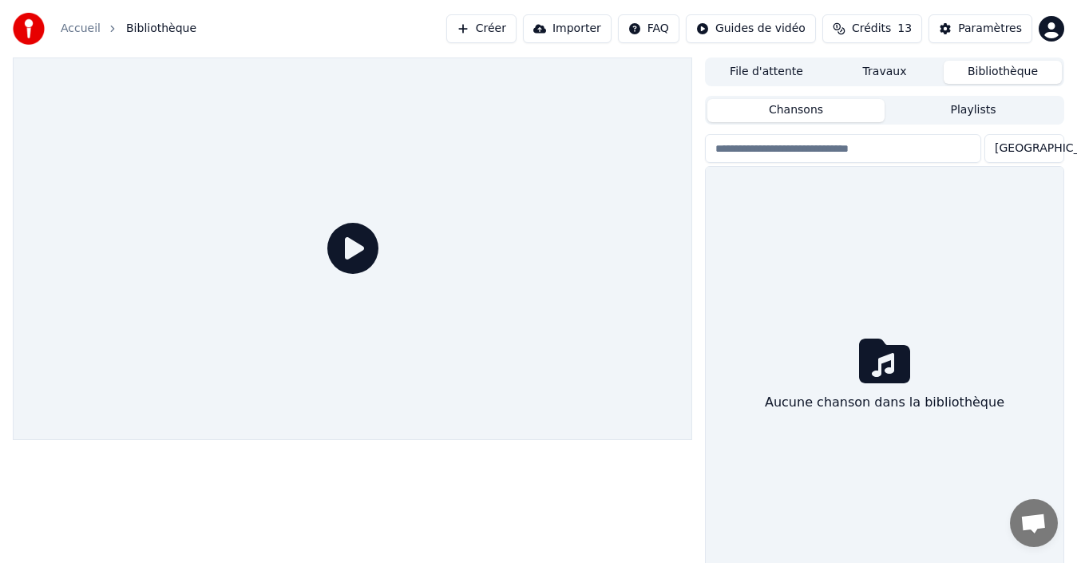
click at [489, 26] on button "Créer" at bounding box center [481, 28] width 70 height 29
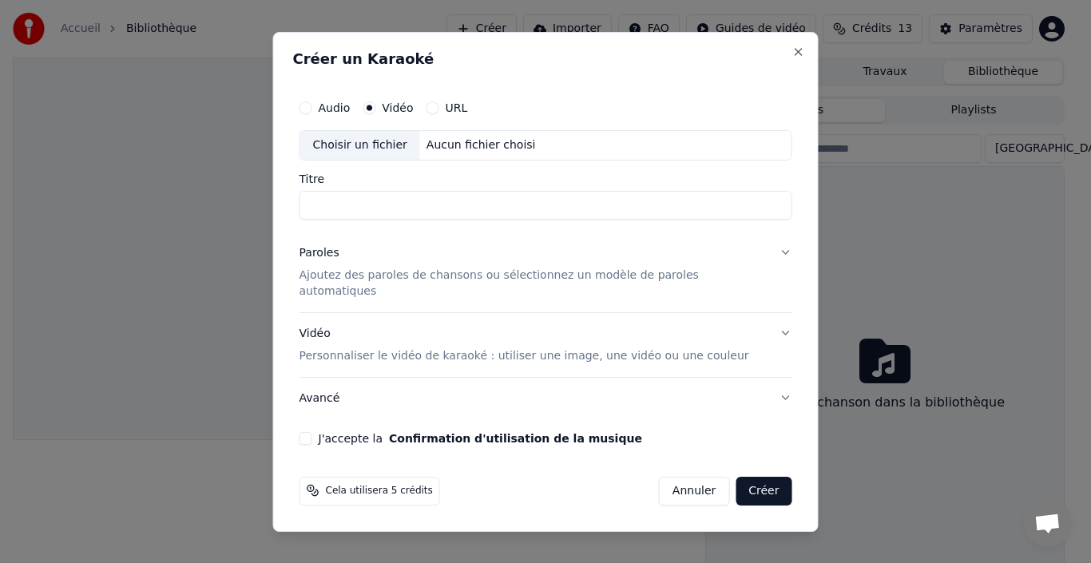
click at [382, 151] on div "Choisir un fichier" at bounding box center [360, 145] width 120 height 29
type input "**********"
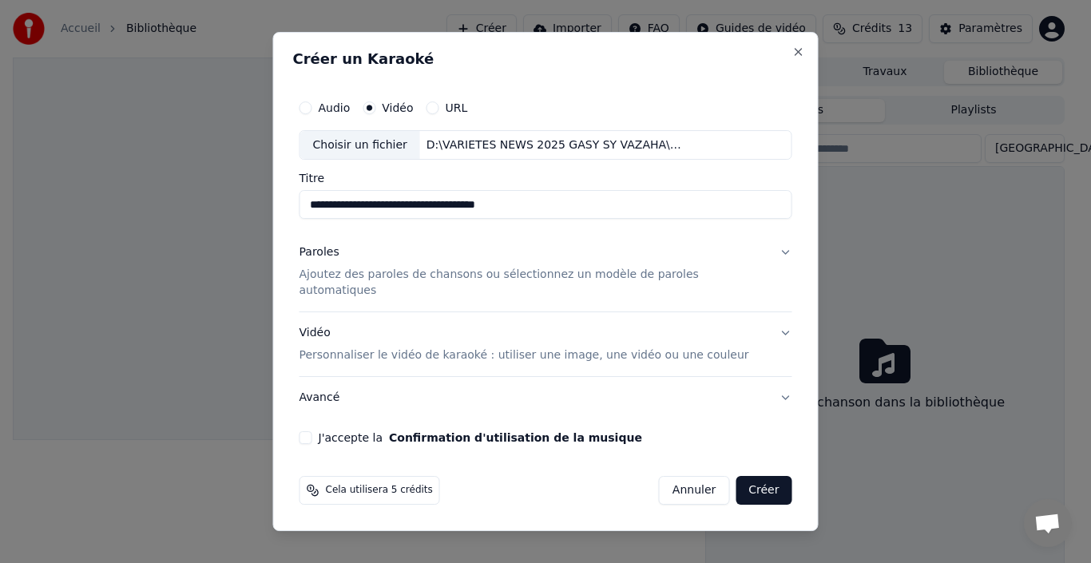
click at [439, 114] on button "URL" at bounding box center [432, 107] width 13 height 13
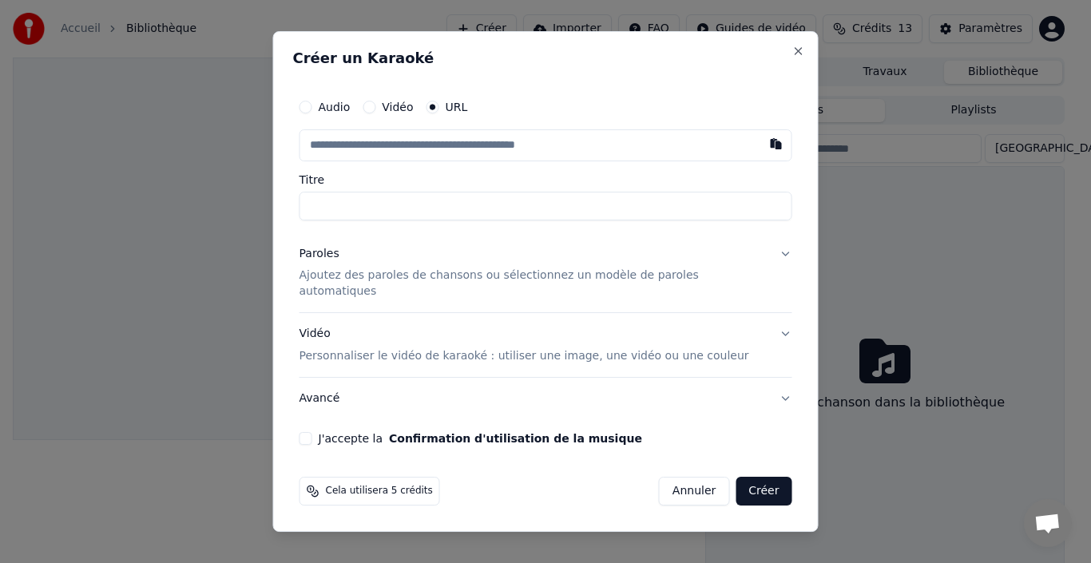
click at [487, 63] on h2 "Créer un Karaoké" at bounding box center [545, 58] width 505 height 14
click at [763, 151] on button "button" at bounding box center [776, 143] width 32 height 29
type input "**********"
click at [412, 212] on input "Titre" at bounding box center [545, 206] width 493 height 29
type input "**********"
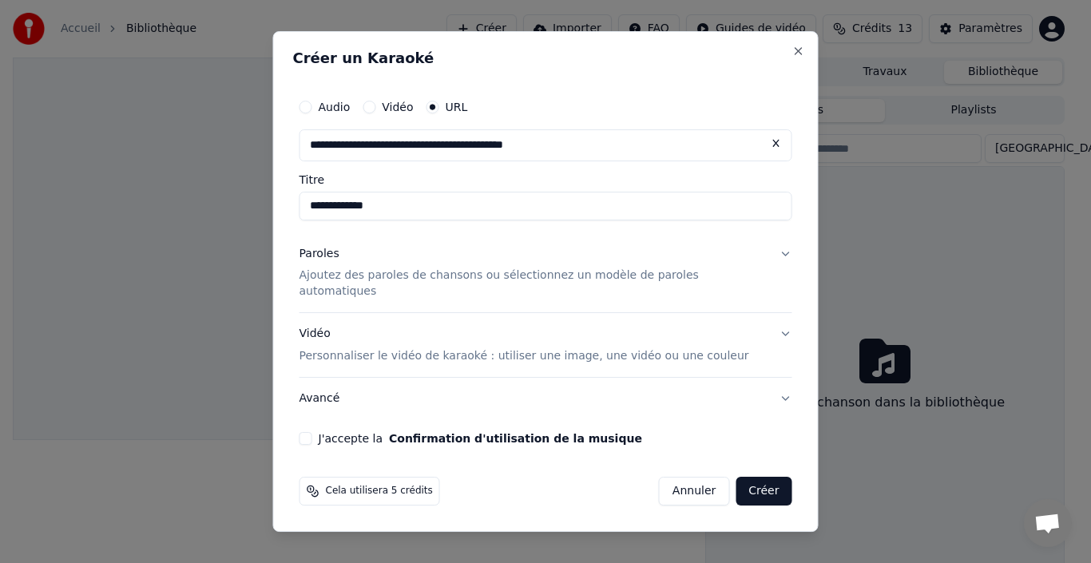
click at [312, 432] on button "J'accepte la Confirmation d'utilisation de la musique" at bounding box center [305, 438] width 13 height 13
click at [339, 262] on div "Paroles" at bounding box center [319, 254] width 40 height 16
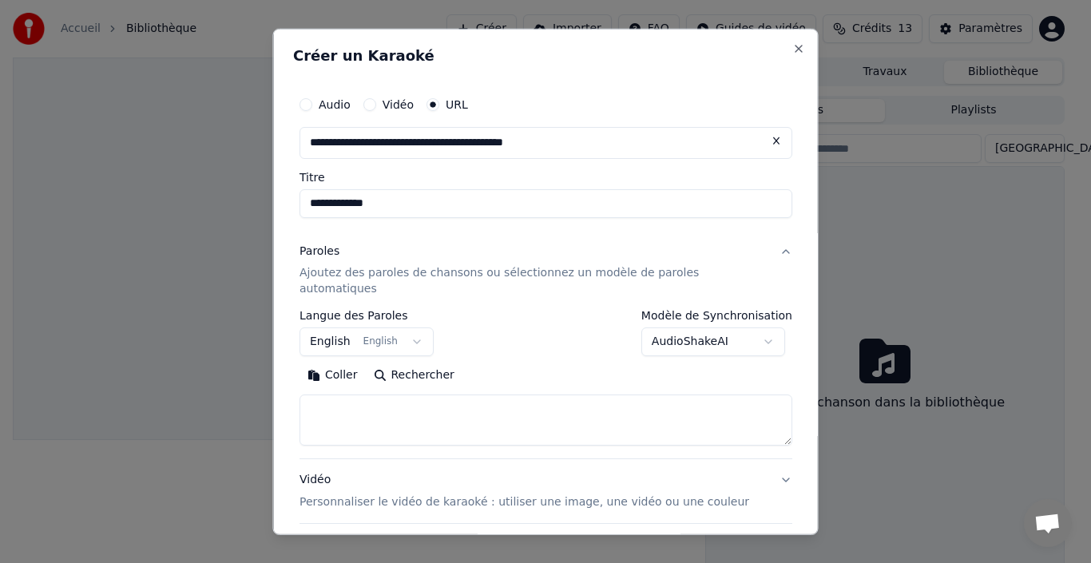
click at [390, 363] on button "Rechercher" at bounding box center [413, 376] width 97 height 26
click at [343, 363] on button "Coller" at bounding box center [332, 376] width 66 height 26
type textarea "**********"
click at [630, 398] on textarea "**********" at bounding box center [528, 419] width 458 height 51
click at [326, 363] on button "Rechercher" at bounding box center [347, 376] width 97 height 26
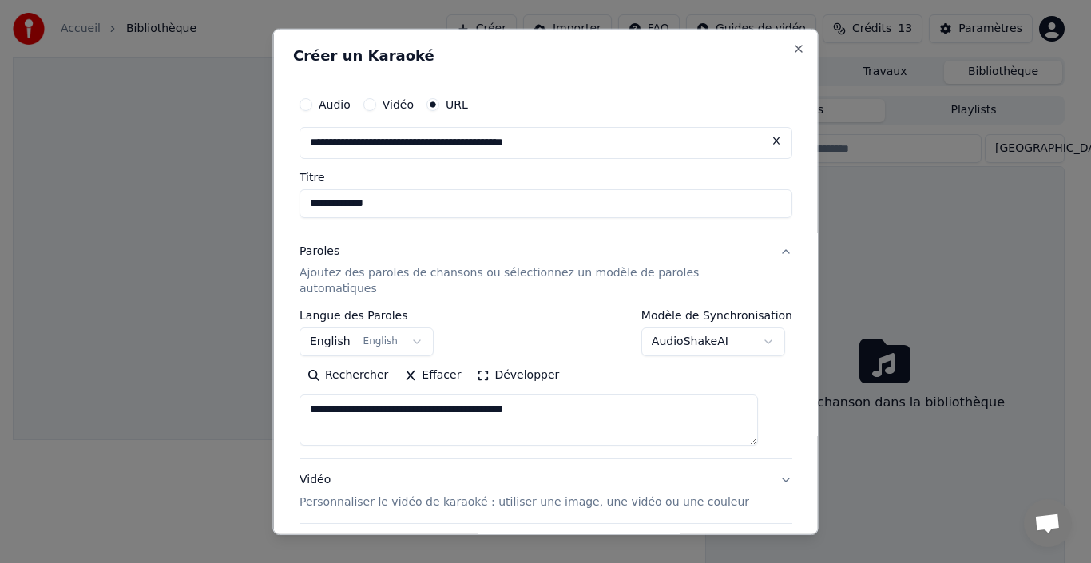
click at [751, 327] on button "AudioShakeAI" at bounding box center [712, 341] width 144 height 29
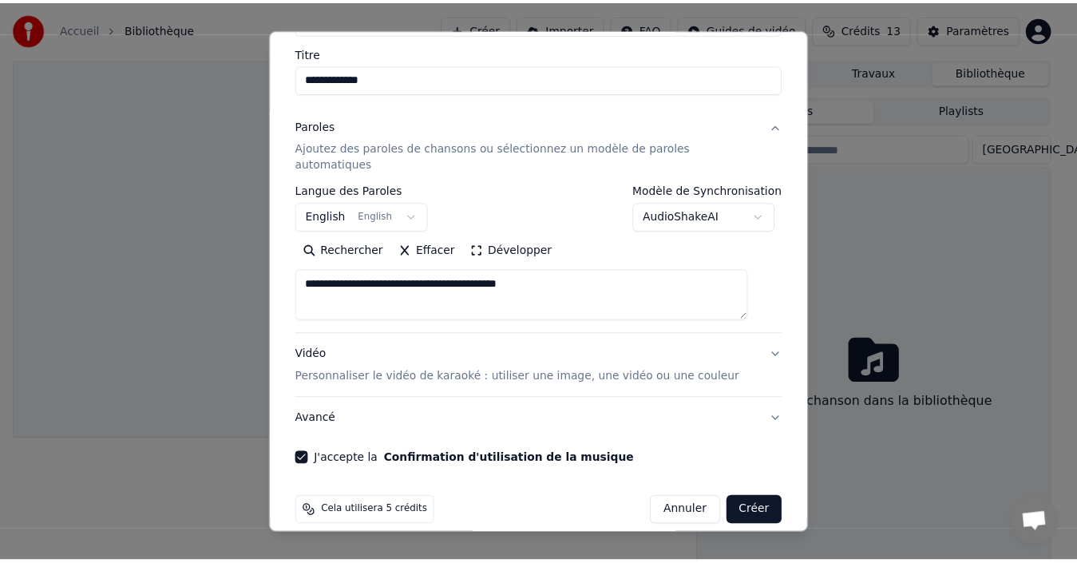
scroll to position [127, 0]
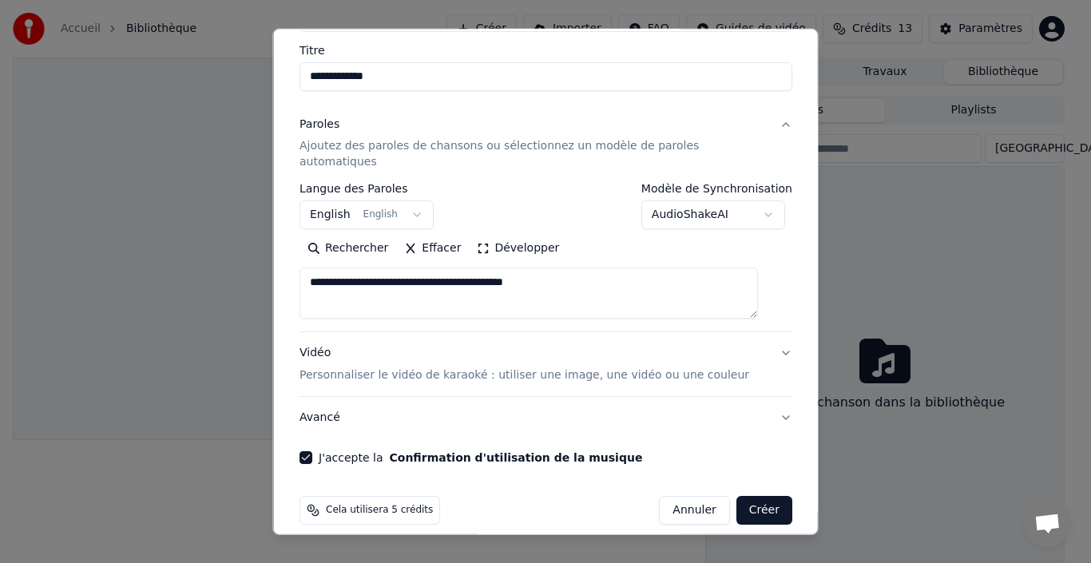
click at [736, 496] on button "Créer" at bounding box center [763, 510] width 56 height 29
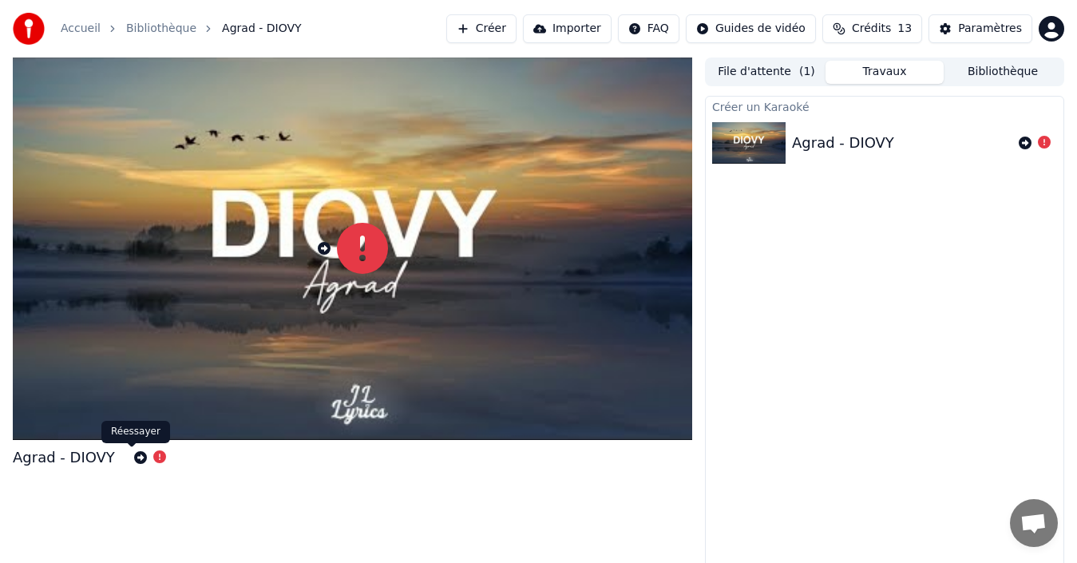
click at [134, 456] on icon at bounding box center [140, 457] width 13 height 13
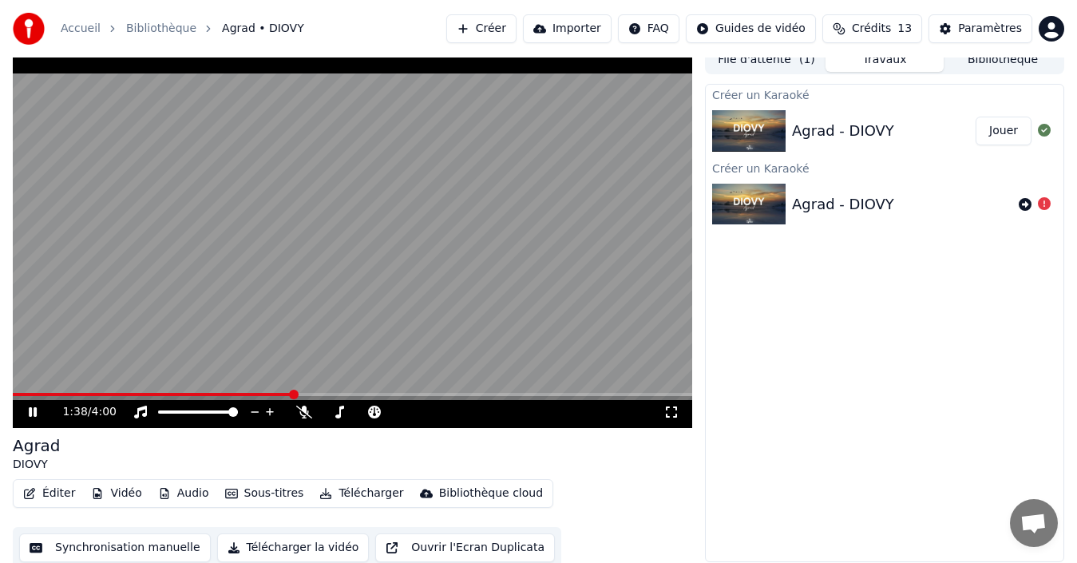
scroll to position [18, 0]
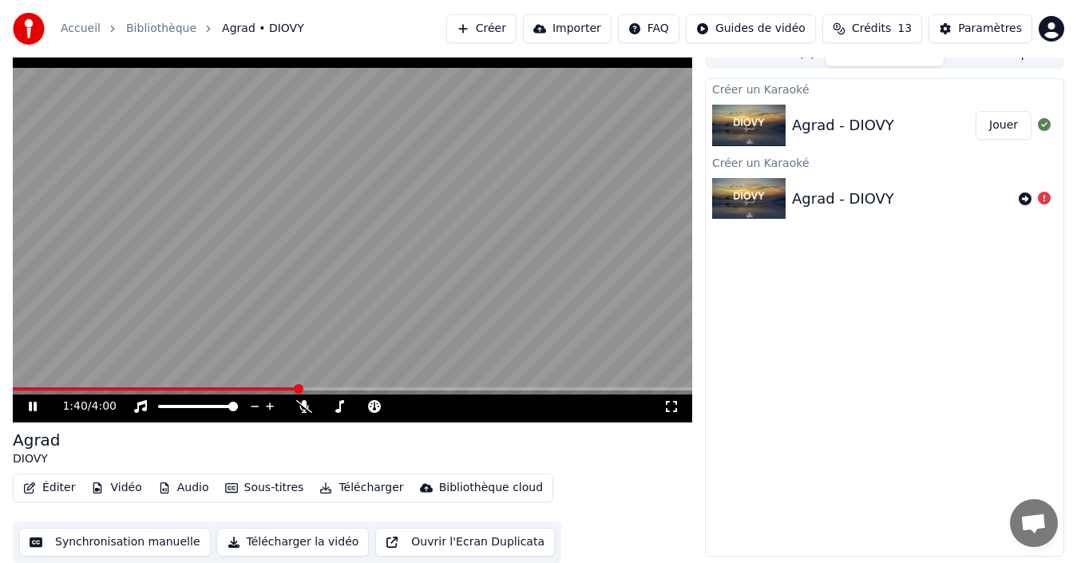
click at [56, 489] on button "Éditer" at bounding box center [49, 488] width 65 height 22
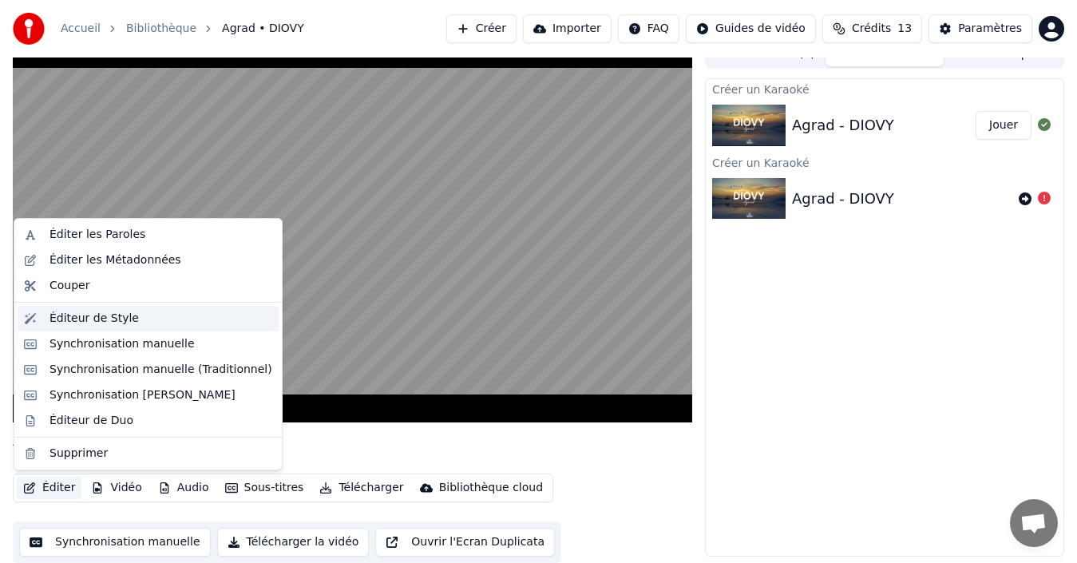
click at [64, 319] on div "Éditeur de Style" at bounding box center [94, 319] width 89 height 16
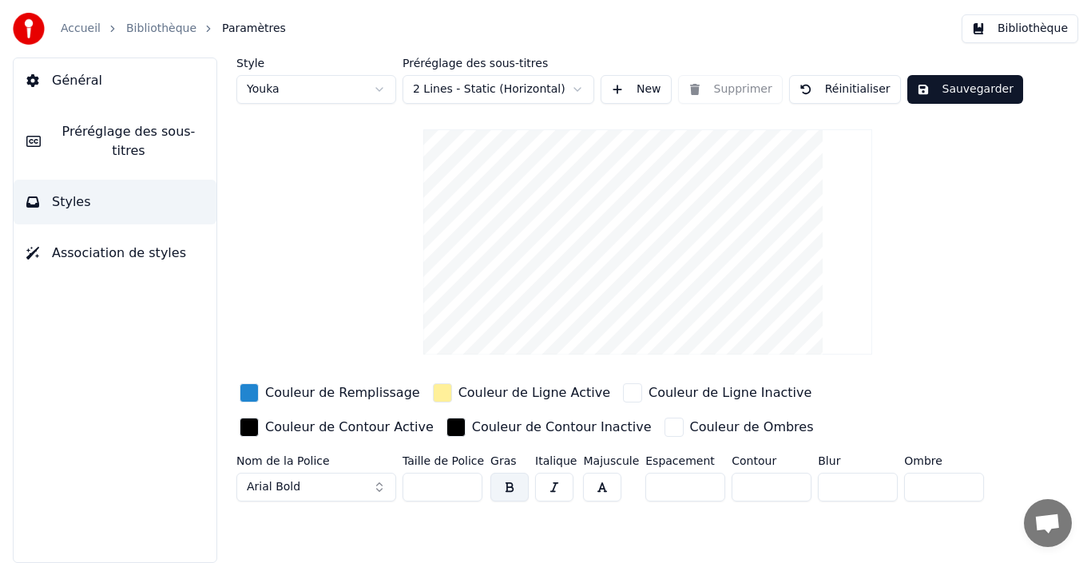
click at [381, 487] on button "Arial Bold" at bounding box center [316, 487] width 160 height 29
click at [378, 482] on button "Arial Bold" at bounding box center [316, 487] width 160 height 29
click at [252, 390] on div "button" at bounding box center [249, 392] width 19 height 19
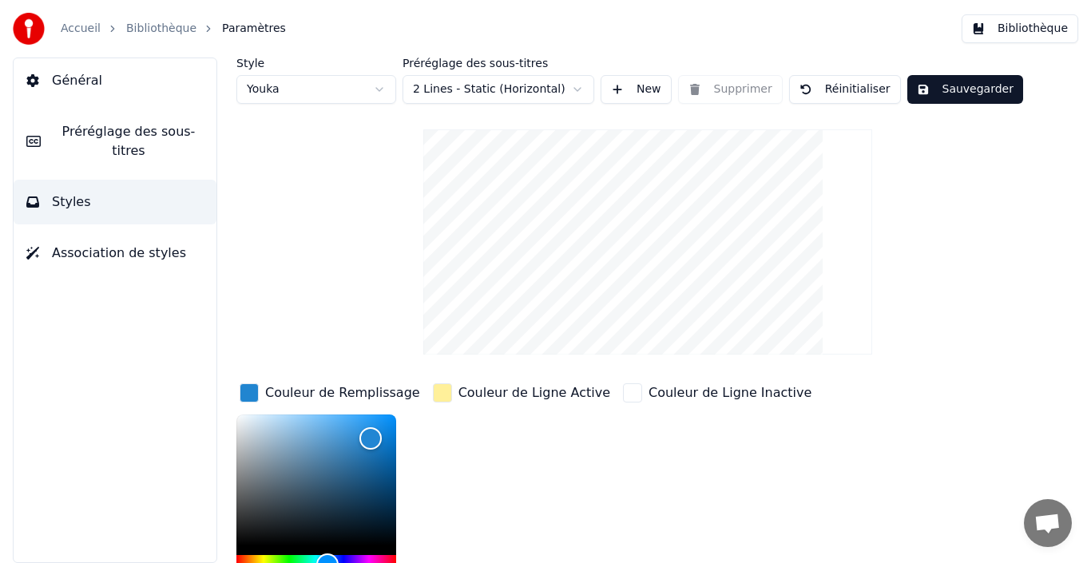
scroll to position [80, 0]
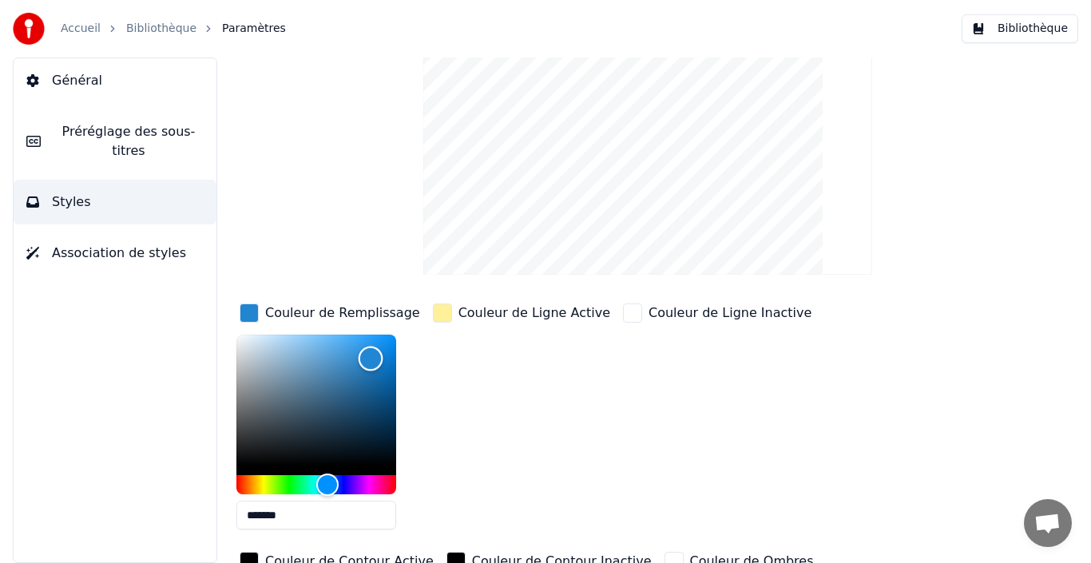
click at [340, 406] on div "Color" at bounding box center [316, 400] width 160 height 131
click at [355, 421] on div "Color" at bounding box center [316, 400] width 160 height 131
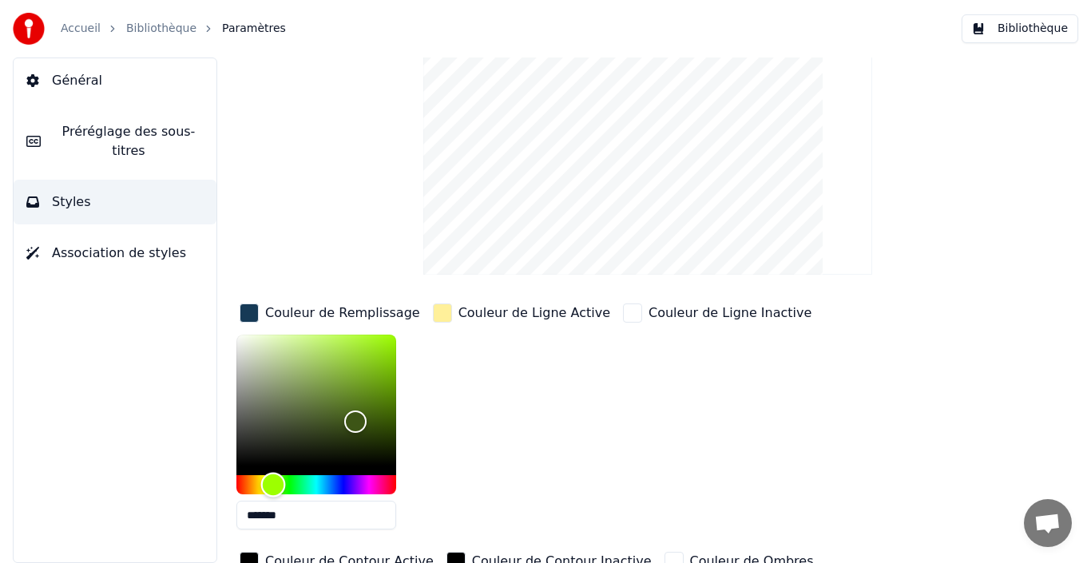
click at [273, 481] on div "Hue" at bounding box center [316, 484] width 160 height 19
click at [392, 485] on div "Hue" at bounding box center [316, 484] width 160 height 19
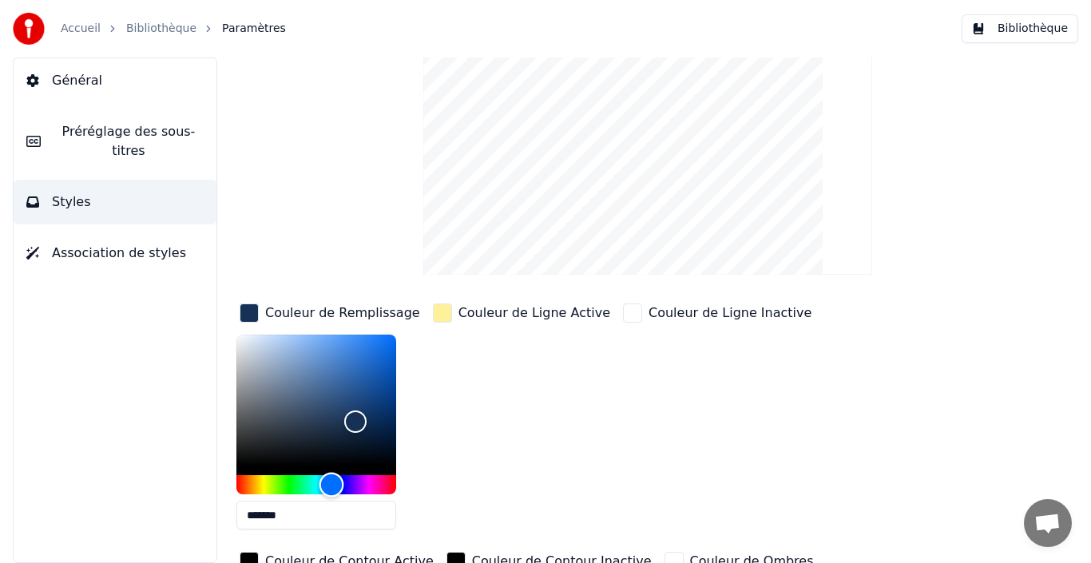
click at [331, 482] on div "Hue" at bounding box center [316, 484] width 160 height 19
click at [335, 355] on div "Color" at bounding box center [316, 400] width 160 height 131
type input "*******"
click at [446, 394] on div "Couleur de Ligne Active" at bounding box center [522, 421] width 184 height 242
click at [248, 314] on div "button" at bounding box center [249, 312] width 19 height 19
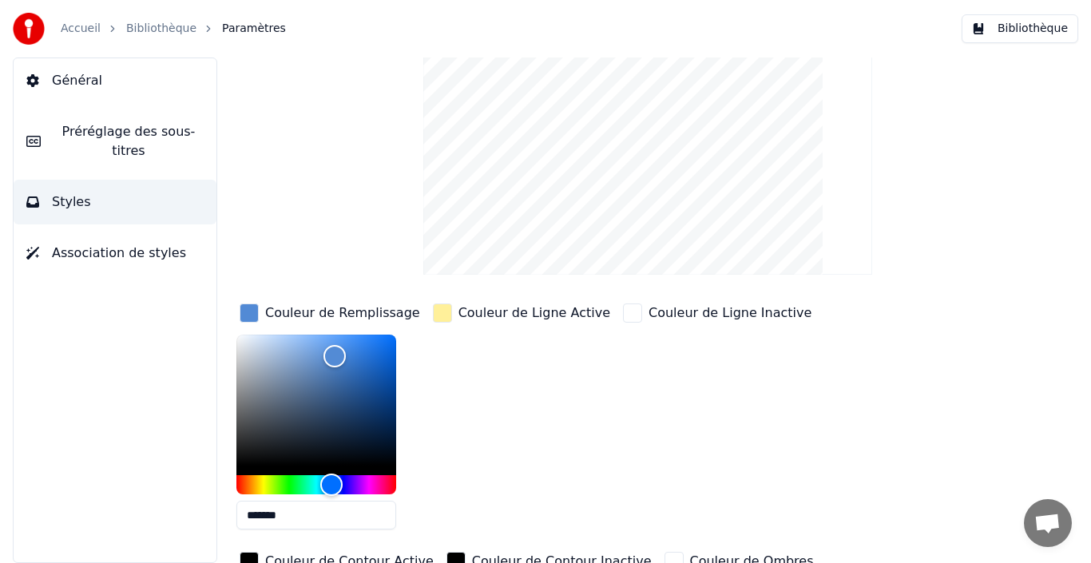
scroll to position [0, 0]
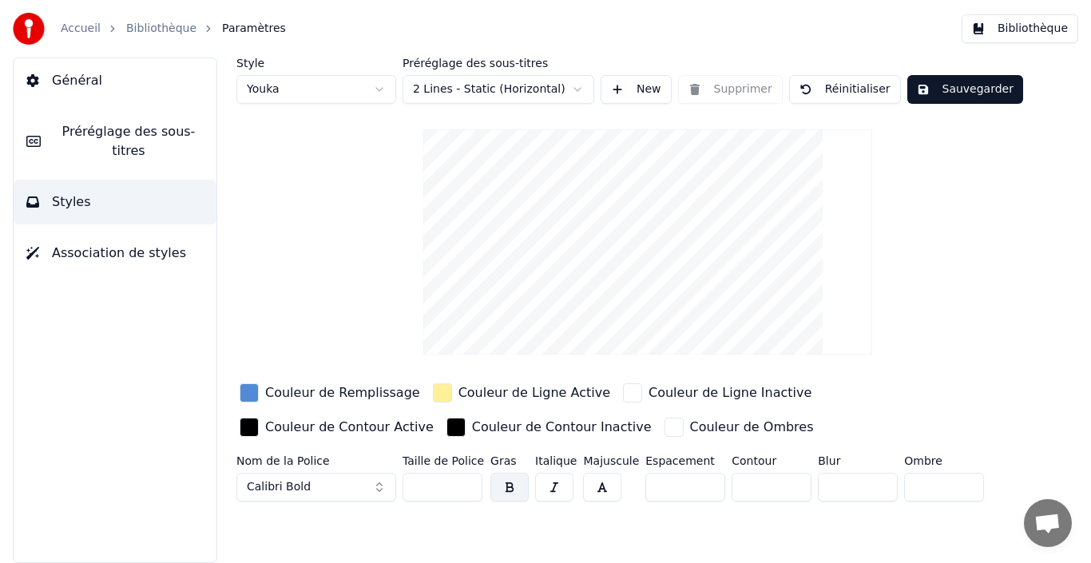
click at [275, 458] on label "Nom de la Police" at bounding box center [316, 460] width 160 height 11
click at [273, 486] on span "Calibri Bold" at bounding box center [279, 487] width 64 height 16
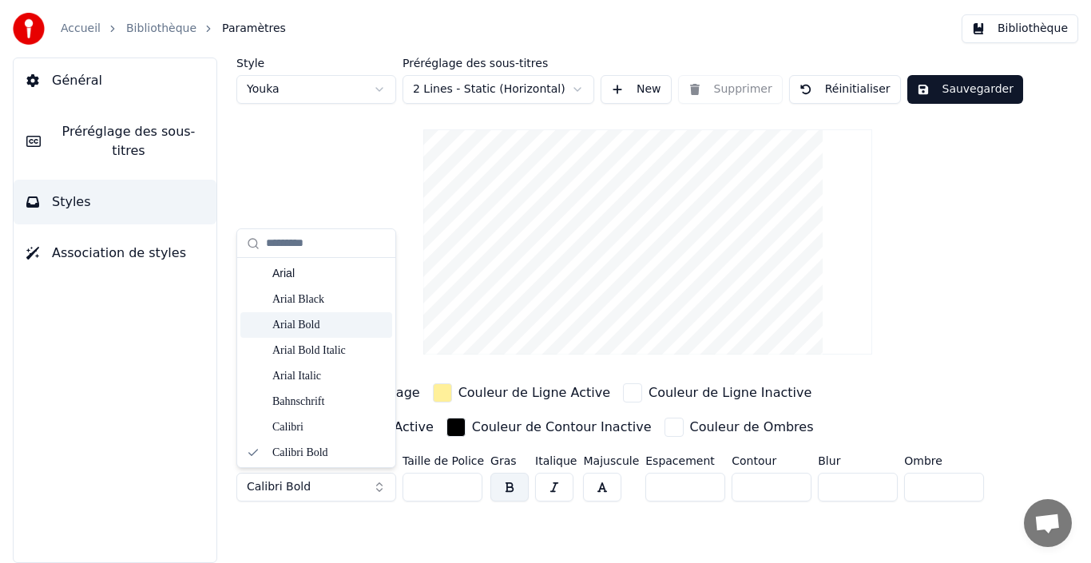
click at [295, 323] on div "Arial Bold" at bounding box center [328, 325] width 113 height 16
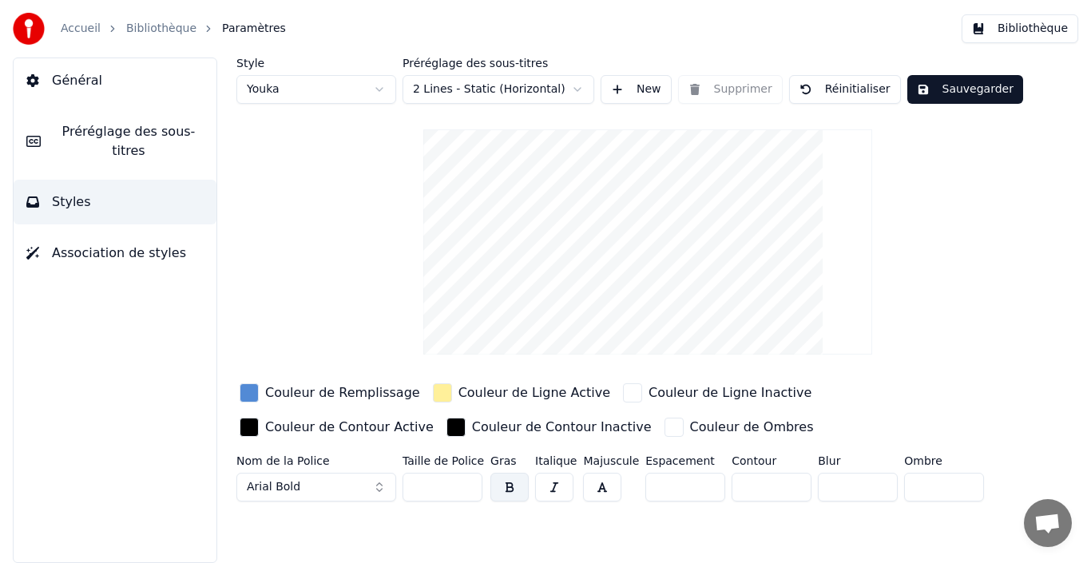
click at [463, 482] on input "**" at bounding box center [442, 487] width 80 height 29
type input "**"
click at [463, 482] on input "**" at bounding box center [442, 487] width 80 height 29
click at [579, 85] on html "Accueil Bibliothèque Paramètres Bibliothèque Général Préréglage des sous-titres…" at bounding box center [545, 281] width 1091 height 563
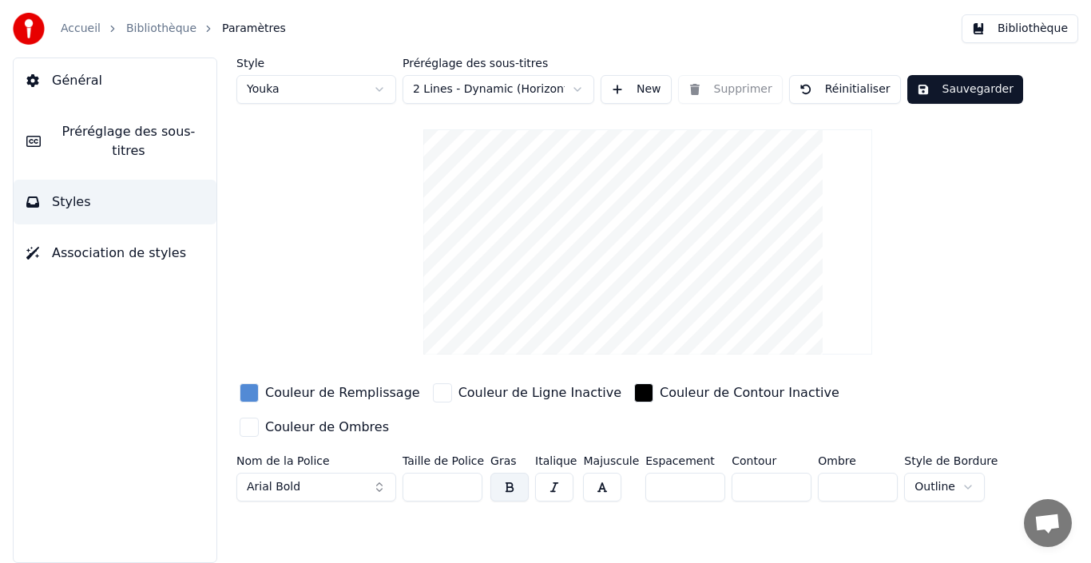
click at [576, 90] on html "Accueil Bibliothèque Paramètres Bibliothèque Général Préréglage des sous-titres…" at bounding box center [545, 281] width 1091 height 563
click at [580, 87] on html "Accueil Bibliothèque Paramètres Bibliothèque Général Préréglage des sous-titres…" at bounding box center [545, 281] width 1091 height 563
click at [576, 87] on html "Accueil Bibliothèque Paramètres Bibliothèque Général Préréglage des sous-titres…" at bounding box center [545, 281] width 1091 height 563
click at [366, 224] on div "Style Youka Préréglage des sous-titres 4 Lines (Horizontal) New Supprimer Réini…" at bounding box center [647, 282] width 822 height 450
click at [89, 244] on span "Association de styles" at bounding box center [119, 253] width 134 height 19
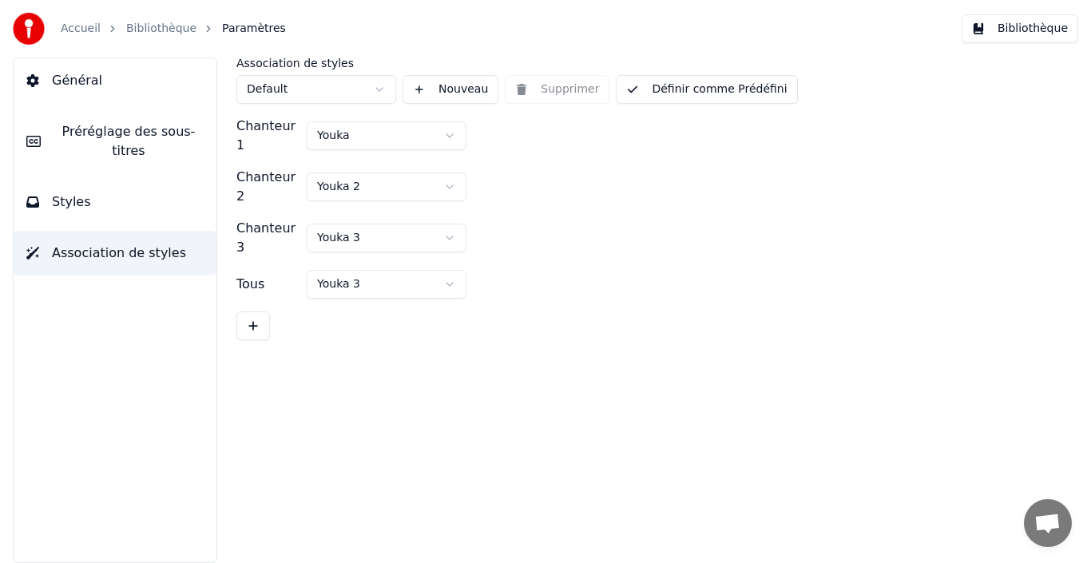
click at [450, 129] on html "Accueil Bibliothèque Paramètres Bibliothèque Général Préréglage des sous-titres…" at bounding box center [545, 281] width 1091 height 563
click at [379, 89] on html "Accueil Bibliothèque Paramètres Bibliothèque Général Préréglage des sous-titres…" at bounding box center [545, 281] width 1091 height 563
click at [418, 90] on button "Nouveau" at bounding box center [450, 89] width 96 height 29
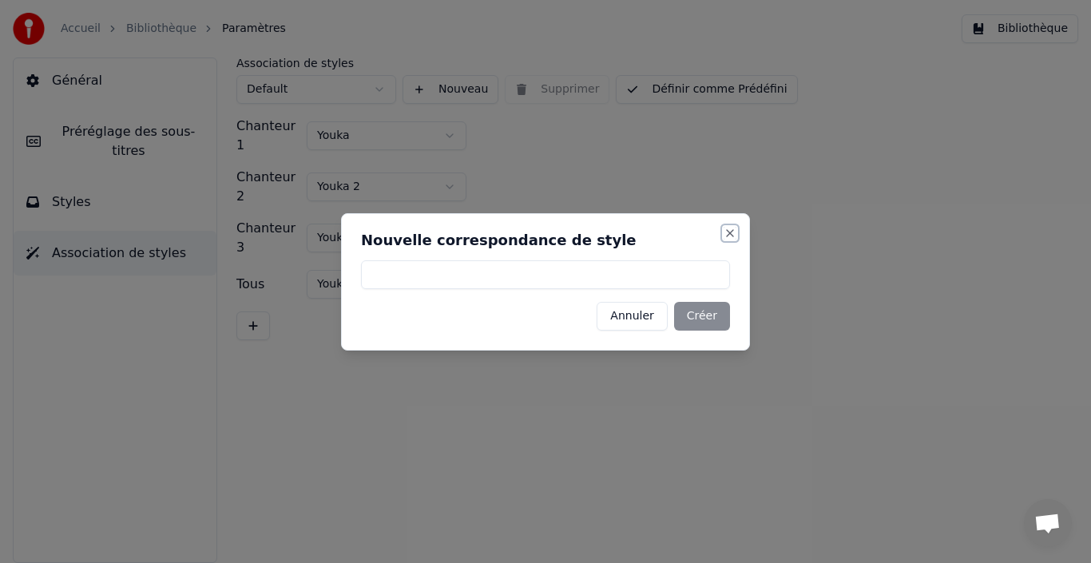
click at [731, 232] on button "Close" at bounding box center [729, 233] width 13 height 13
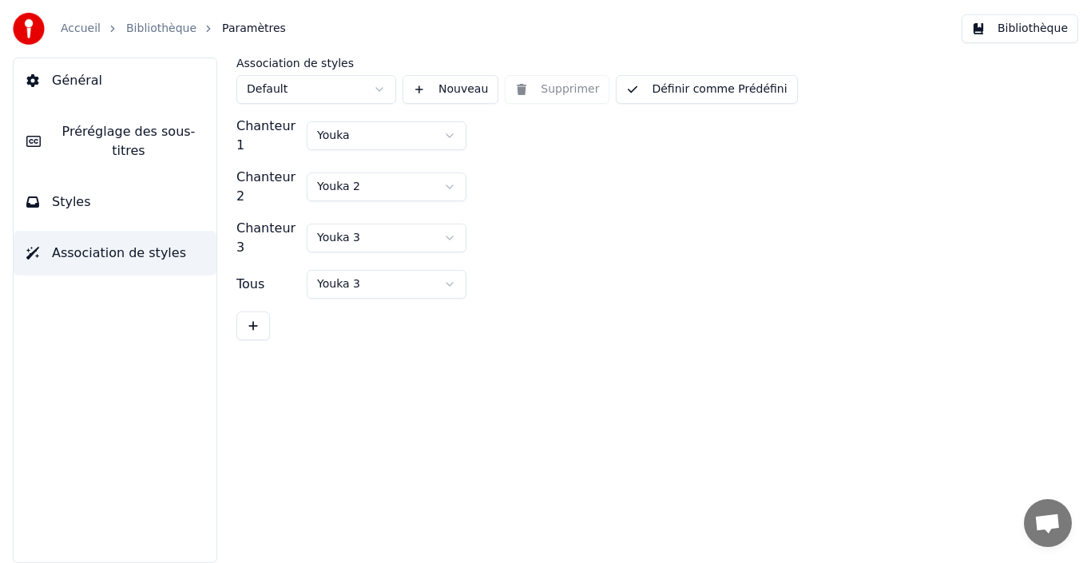
click at [223, 28] on span "Paramètres" at bounding box center [254, 29] width 64 height 16
click at [255, 311] on button at bounding box center [253, 325] width 34 height 29
click at [246, 363] on button at bounding box center [253, 377] width 34 height 29
click at [87, 134] on span "Préréglage des sous-titres" at bounding box center [128, 141] width 150 height 38
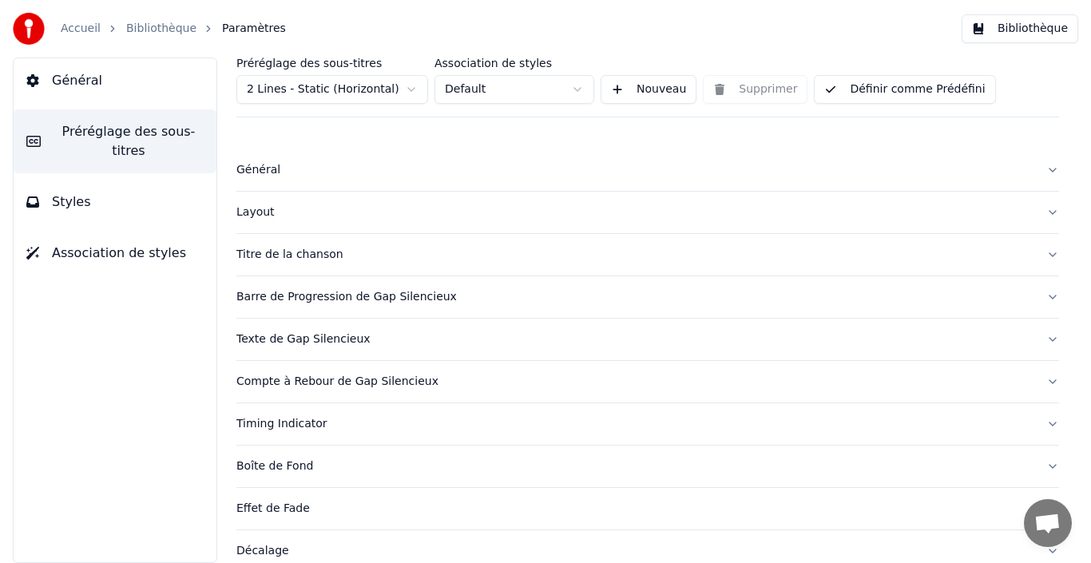
click at [252, 168] on div "Général" at bounding box center [634, 170] width 797 height 16
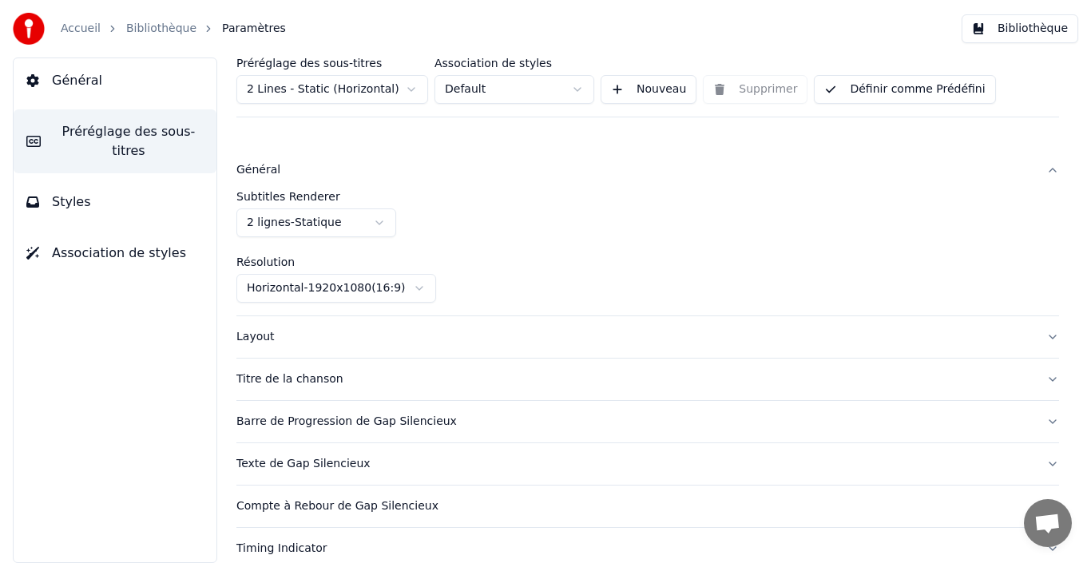
click at [244, 337] on div "Layout" at bounding box center [634, 337] width 797 height 16
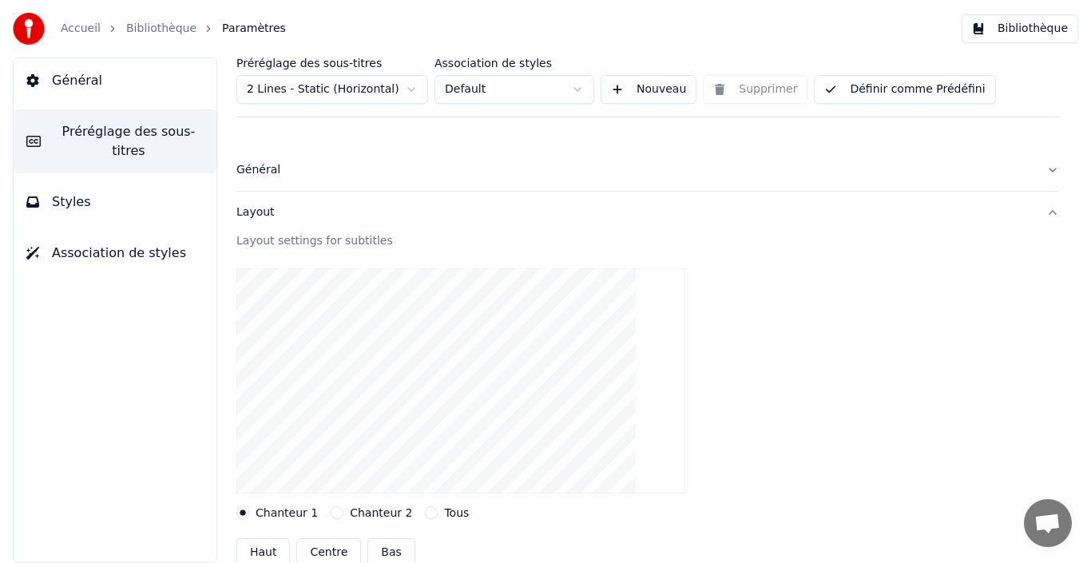
click at [360, 510] on label "Chanteur 2" at bounding box center [381, 512] width 62 height 11
click at [343, 510] on button "Chanteur 2" at bounding box center [337, 512] width 13 height 13
click at [445, 511] on label "Tous" at bounding box center [456, 512] width 25 height 11
click at [438, 511] on button "Tous" at bounding box center [431, 512] width 13 height 13
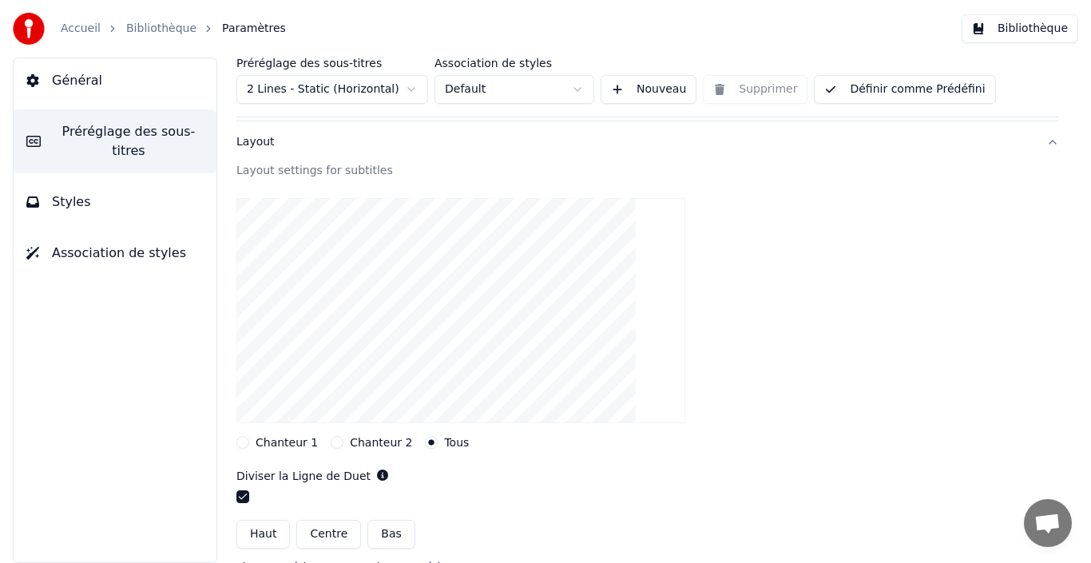
scroll to position [80, 0]
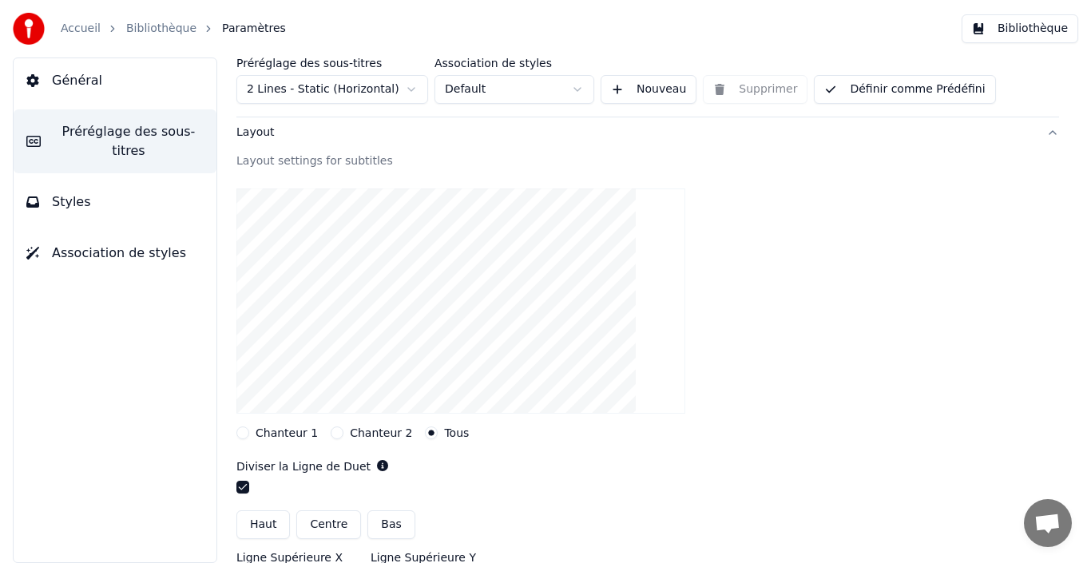
click at [275, 430] on label "Chanteur 1" at bounding box center [287, 432] width 62 height 11
click at [249, 430] on button "Chanteur 1" at bounding box center [242, 432] width 13 height 13
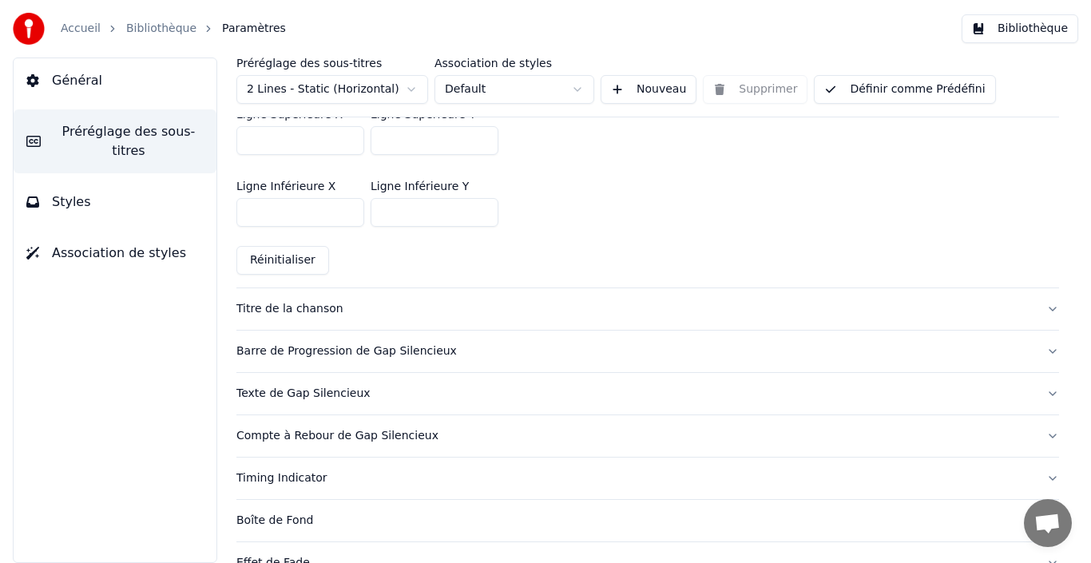
scroll to position [479, 0]
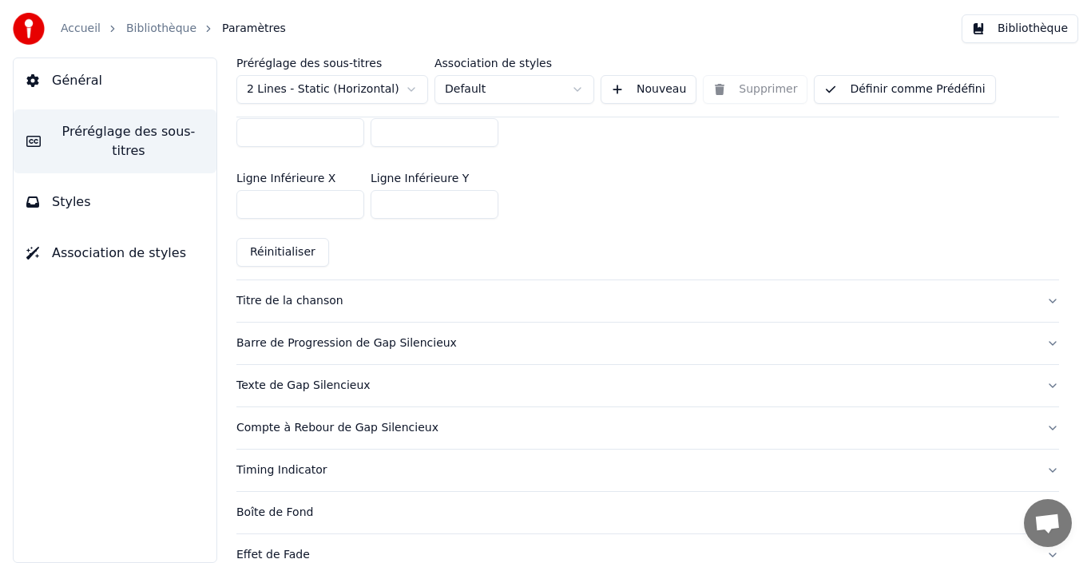
click at [268, 303] on div "Titre de la chanson" at bounding box center [634, 301] width 797 height 16
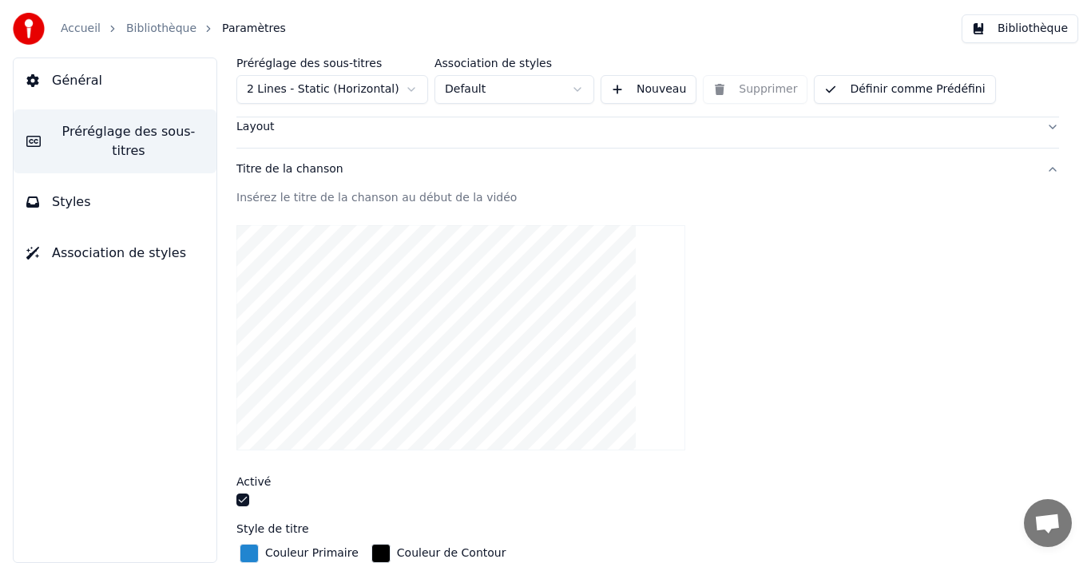
scroll to position [80, 0]
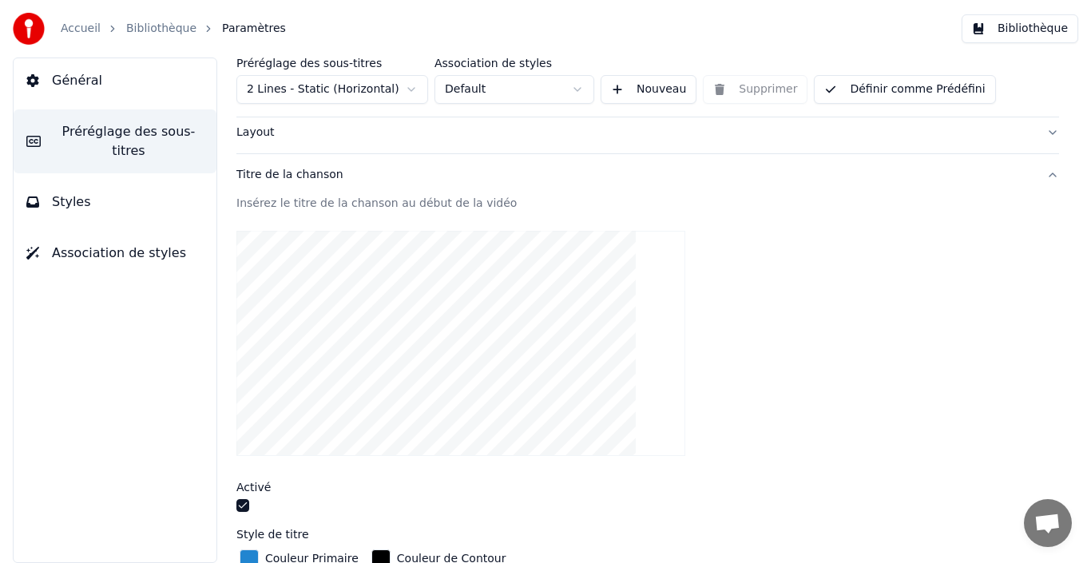
click at [300, 205] on div "Insérez le titre de la chanson au début de la vidéo" at bounding box center [647, 204] width 822 height 16
click at [266, 202] on div "Insérez le titre de la chanson au début de la vidéo" at bounding box center [647, 204] width 822 height 16
click at [302, 202] on div "Insérez le titre de la chanson au début de la vidéo" at bounding box center [647, 204] width 822 height 16
click at [304, 197] on div "Insérez le titre de la chanson au début de la vidéo" at bounding box center [647, 204] width 822 height 16
click at [275, 178] on div "Titre de la chanson" at bounding box center [634, 175] width 797 height 16
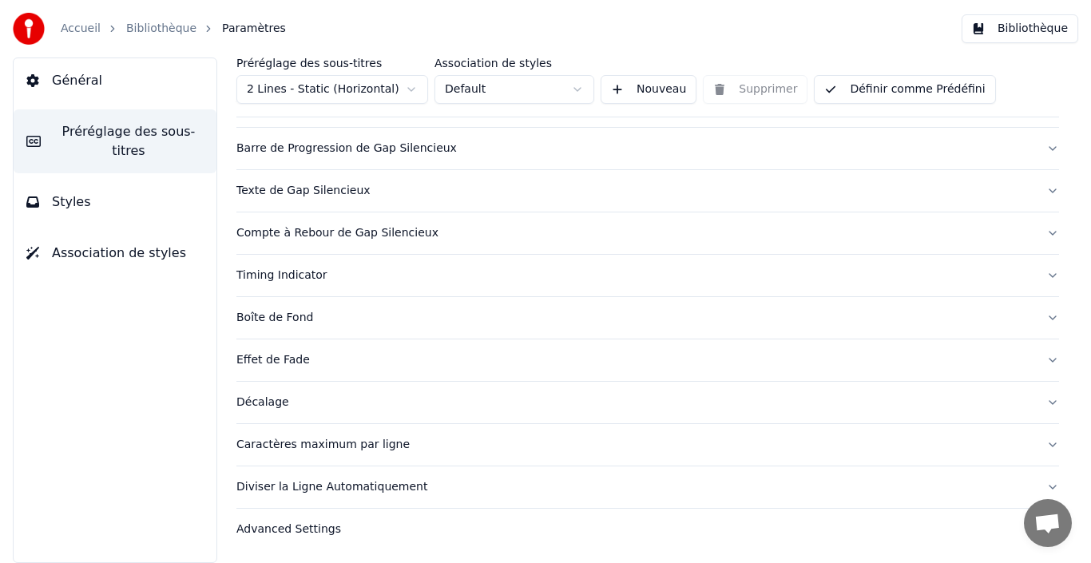
scroll to position [69, 0]
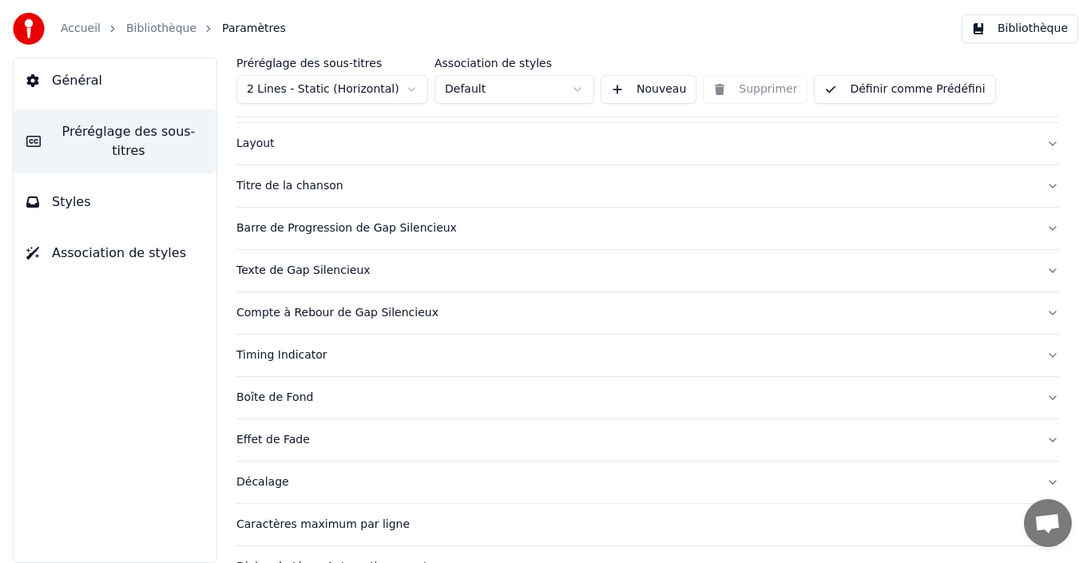
click at [275, 271] on div "Texte de Gap Silencieux" at bounding box center [634, 271] width 797 height 16
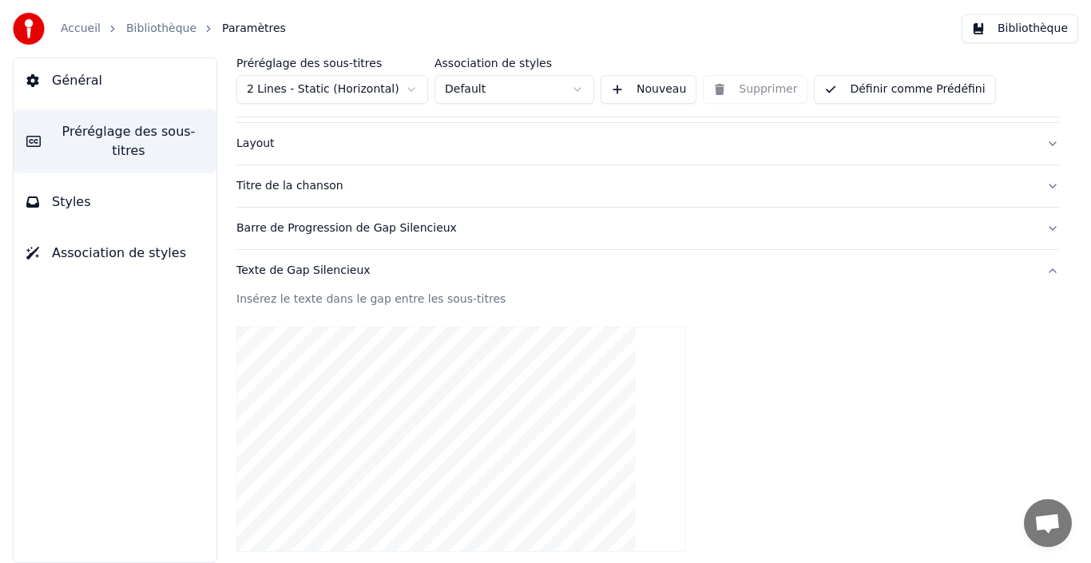
click at [289, 302] on div "Insérez le texte dans le gap entre les sous-titres" at bounding box center [647, 299] width 822 height 16
click at [291, 299] on div "Insérez le texte dans le gap entre les sous-titres" at bounding box center [647, 299] width 822 height 16
click at [284, 273] on div "Texte de Gap Silencieux" at bounding box center [634, 271] width 797 height 16
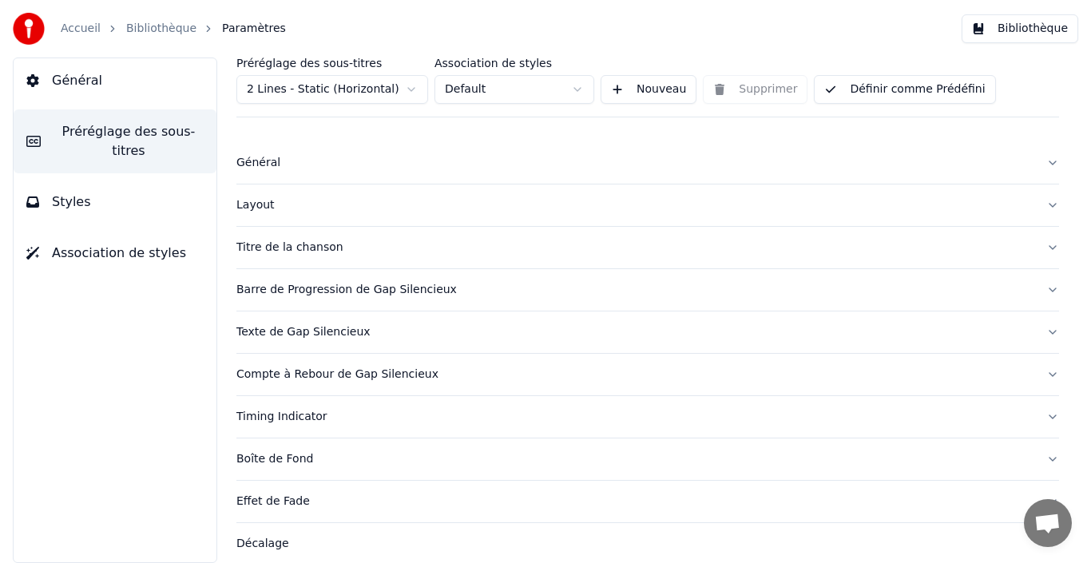
scroll to position [0, 0]
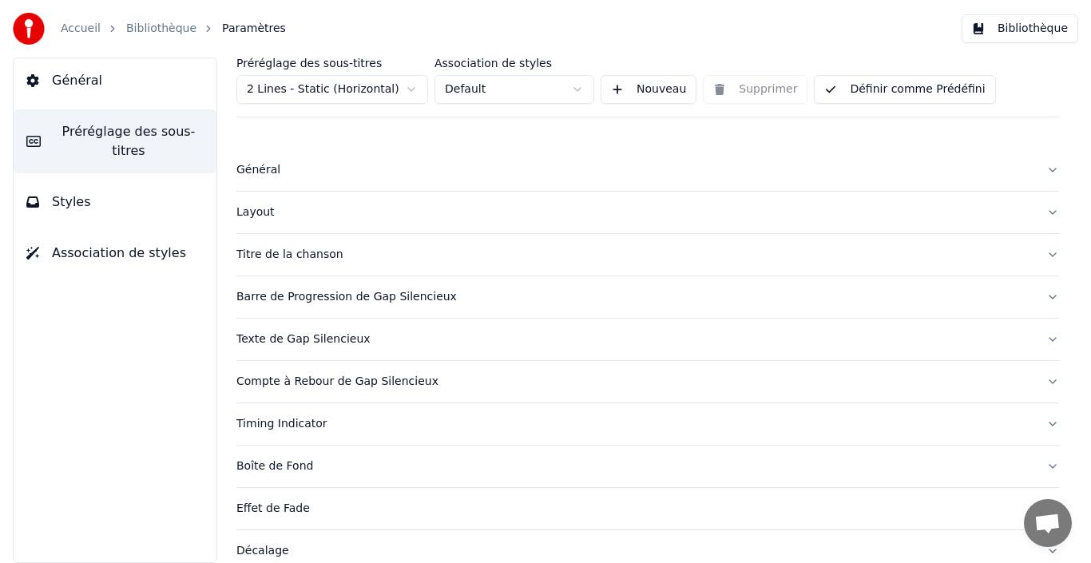
click at [249, 259] on div "Titre de la chanson" at bounding box center [634, 255] width 797 height 16
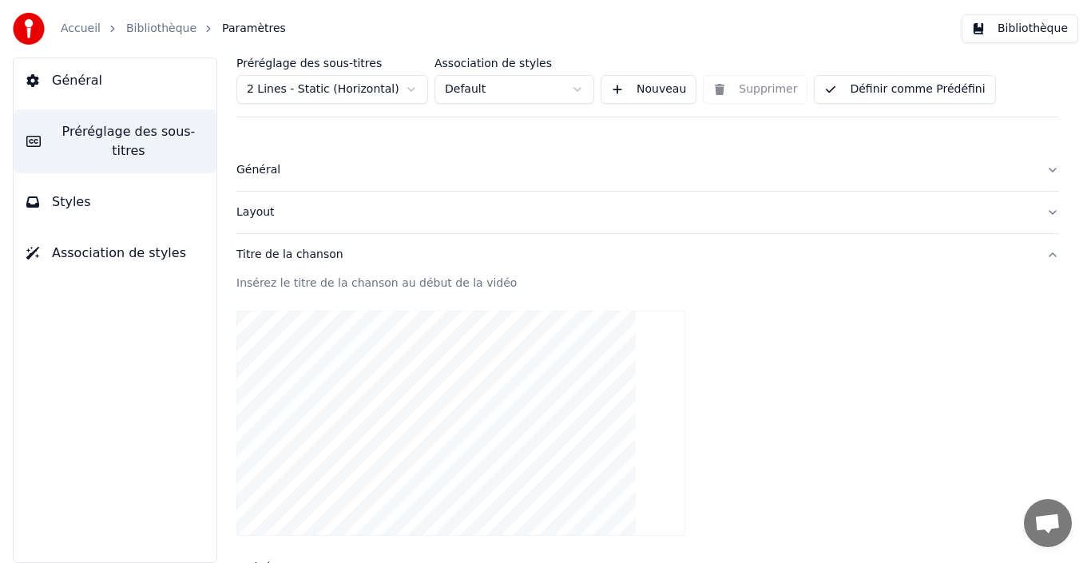
click at [273, 284] on div "Insérez le titre de la chanson au début de la vidéo" at bounding box center [647, 283] width 822 height 16
click at [333, 282] on div "Insérez le titre de la chanson au début de la vidéo" at bounding box center [647, 283] width 822 height 16
click at [267, 257] on div "Titre de la chanson" at bounding box center [634, 255] width 797 height 16
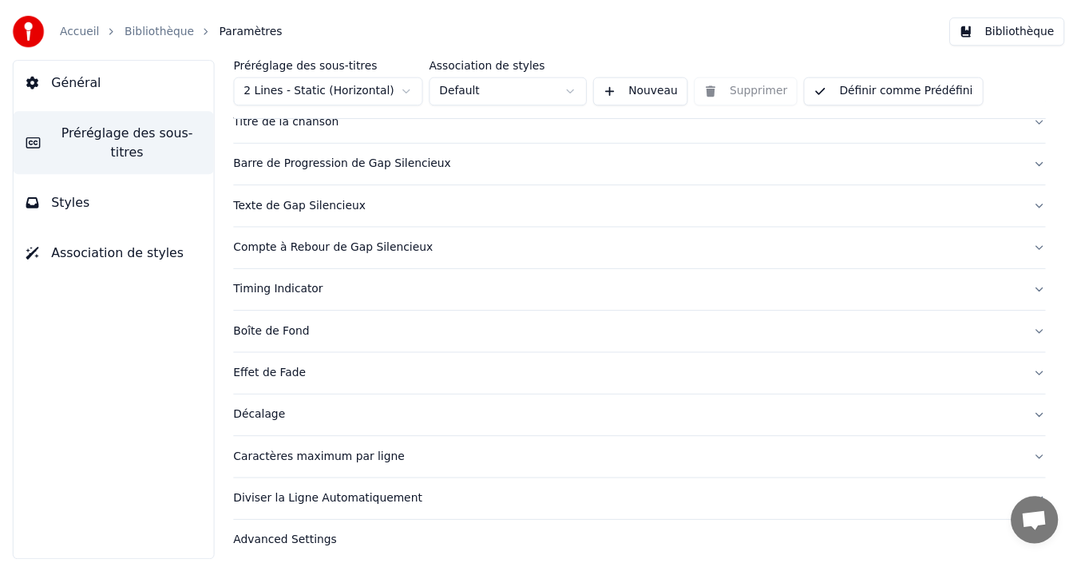
scroll to position [149, 0]
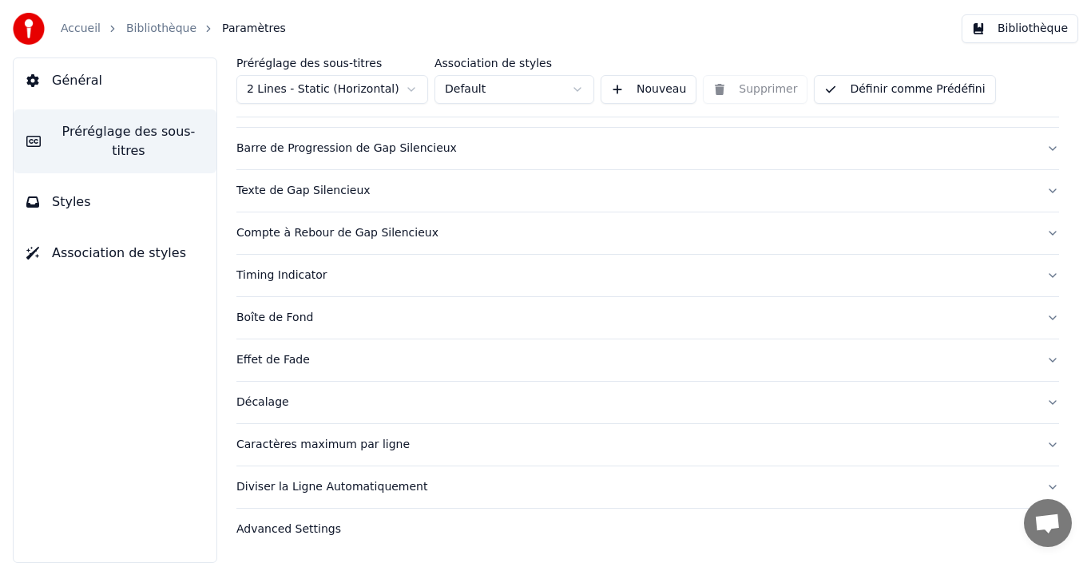
click at [78, 27] on link "Accueil" at bounding box center [81, 29] width 40 height 16
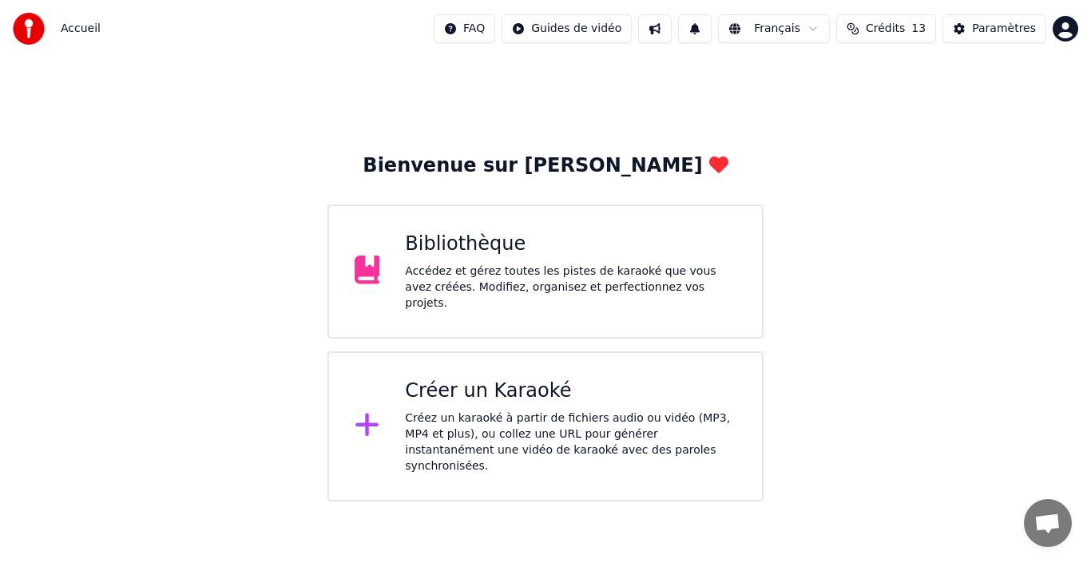
click at [494, 257] on div "Bibliothèque" at bounding box center [570, 245] width 331 height 26
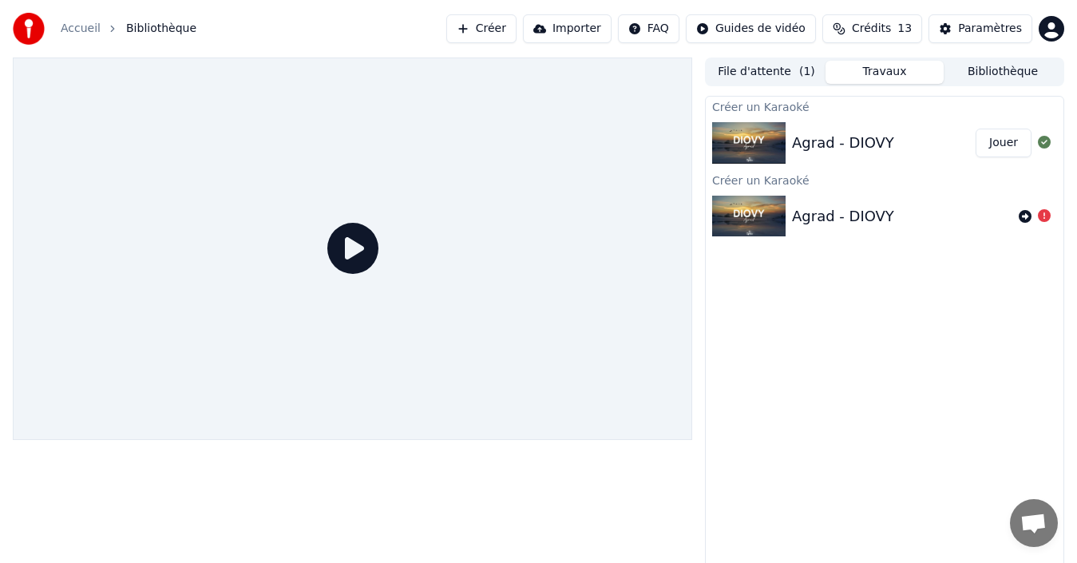
click at [755, 141] on img at bounding box center [748, 143] width 73 height 42
click at [985, 142] on button "Jouer" at bounding box center [1004, 143] width 56 height 29
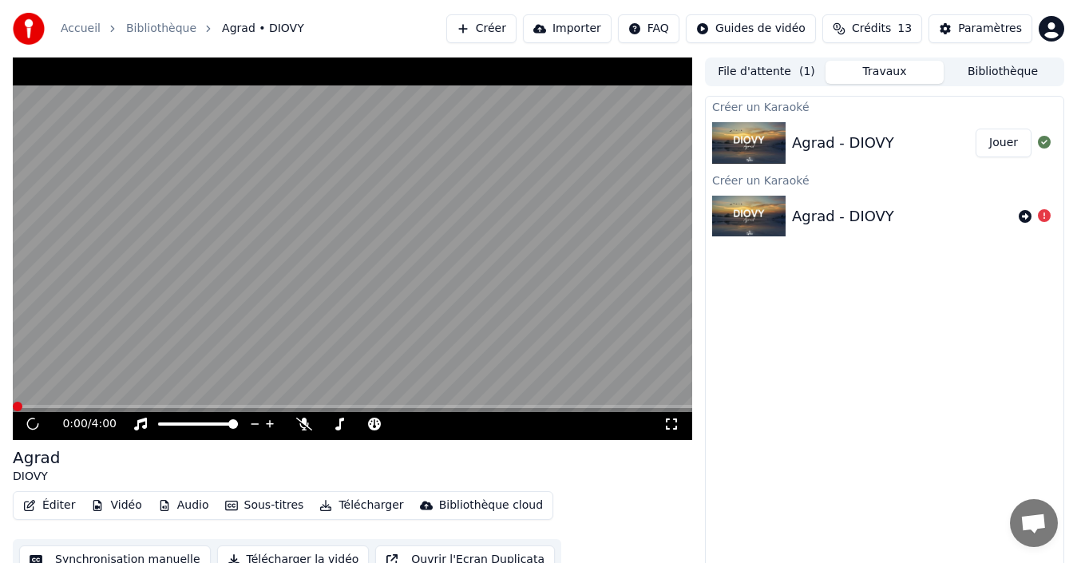
scroll to position [18, 0]
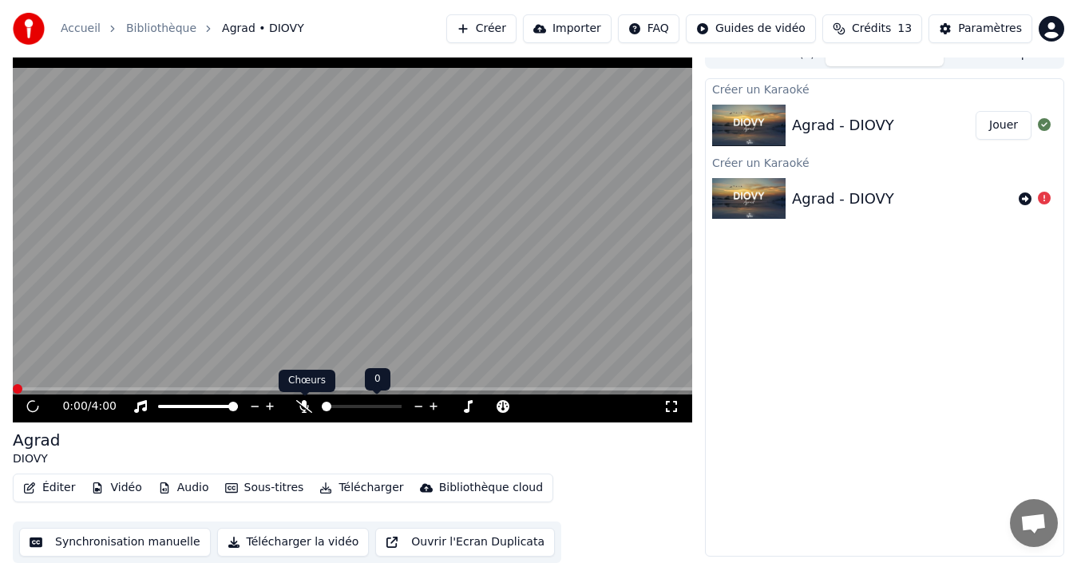
click at [306, 407] on icon at bounding box center [304, 406] width 16 height 13
click at [371, 410] on icon at bounding box center [374, 406] width 13 height 13
click at [374, 406] on icon at bounding box center [374, 406] width 13 height 13
click at [376, 406] on icon at bounding box center [374, 406] width 13 height 13
click at [374, 406] on icon at bounding box center [374, 406] width 13 height 13
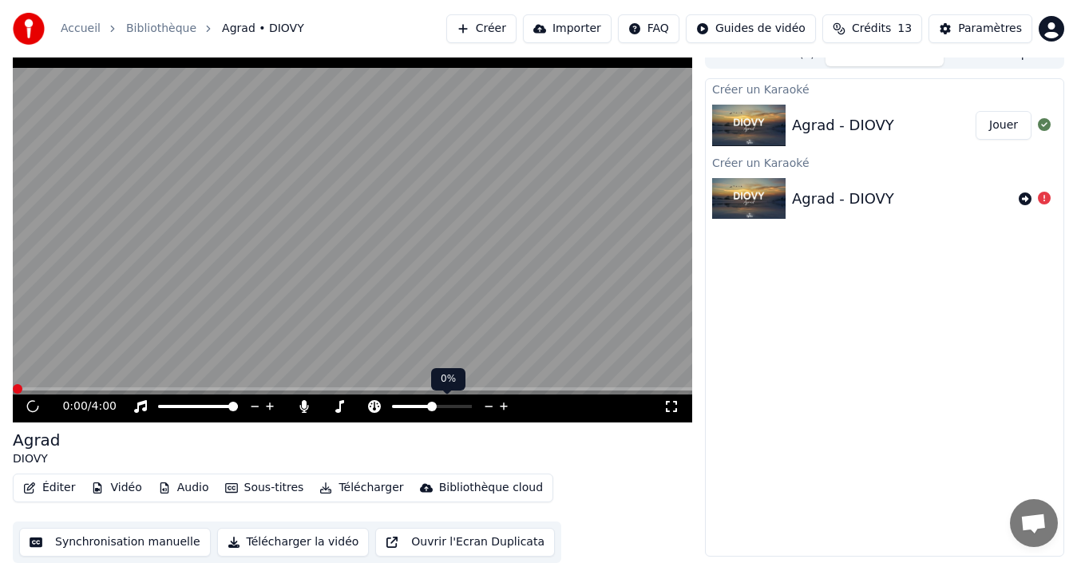
click at [503, 407] on icon at bounding box center [504, 406] width 15 height 16
click at [486, 404] on icon at bounding box center [488, 406] width 15 height 16
click at [374, 406] on icon at bounding box center [374, 406] width 13 height 13
click at [446, 405] on span at bounding box center [444, 407] width 10 height 10
click at [29, 407] on icon at bounding box center [32, 406] width 19 height 20
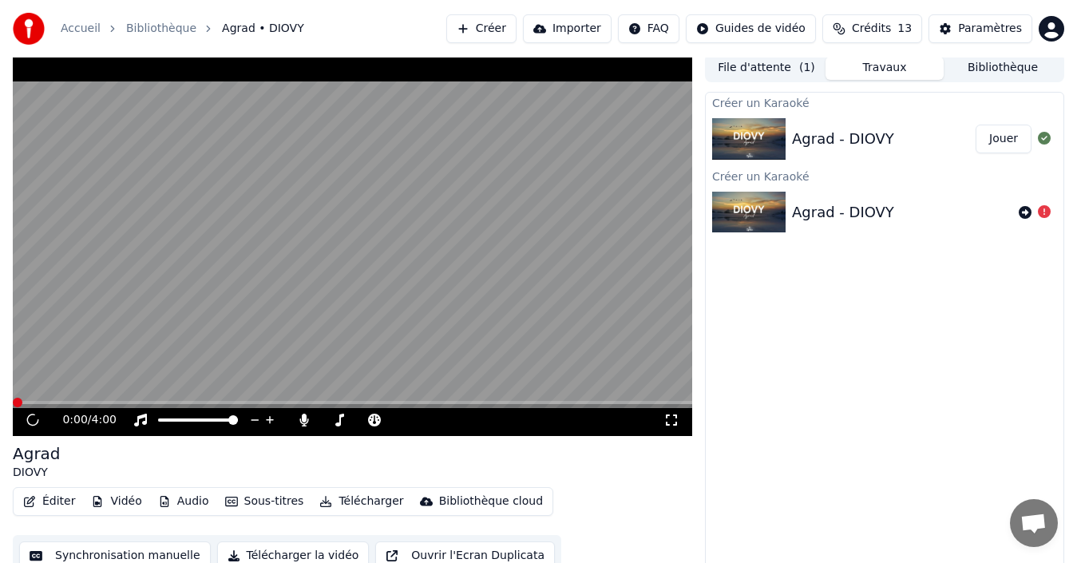
scroll to position [0, 0]
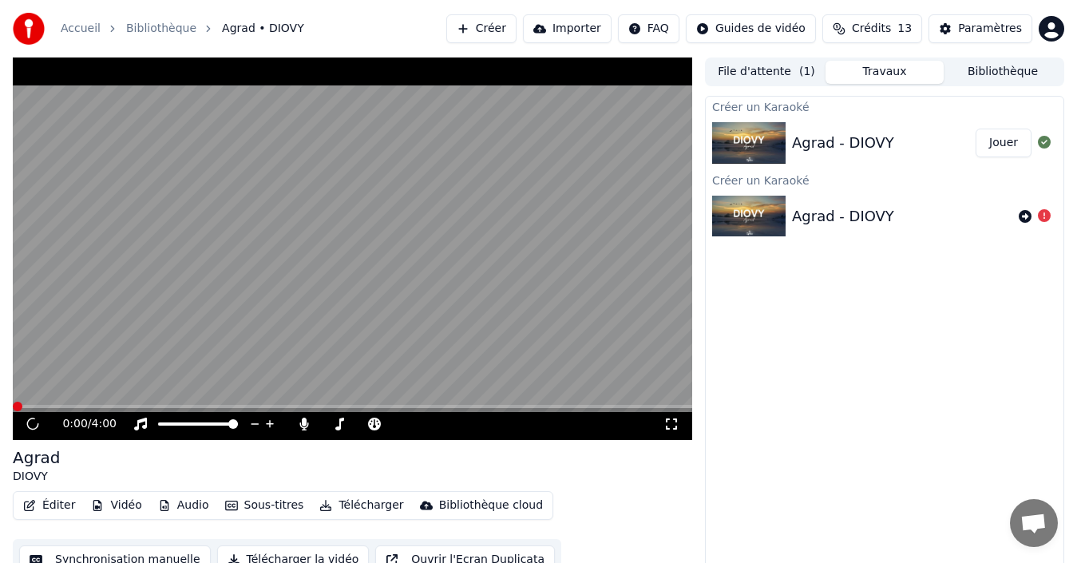
click at [867, 74] on button "Travaux" at bounding box center [885, 72] width 118 height 23
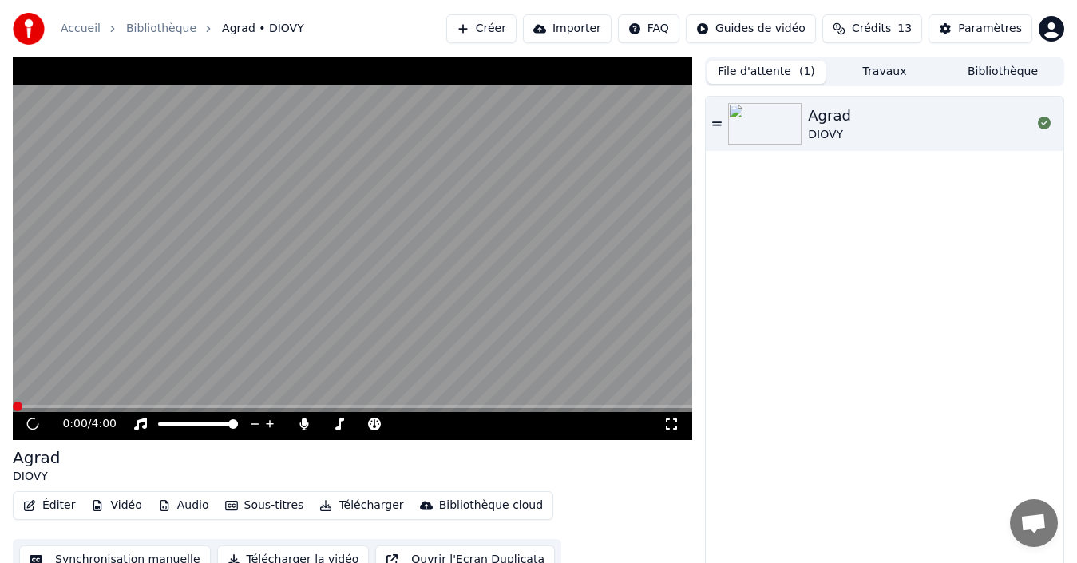
click at [775, 71] on button "File d'attente ( 1 )" at bounding box center [766, 72] width 118 height 23
click at [763, 132] on img at bounding box center [764, 124] width 73 height 42
